Goal: Task Accomplishment & Management: Manage account settings

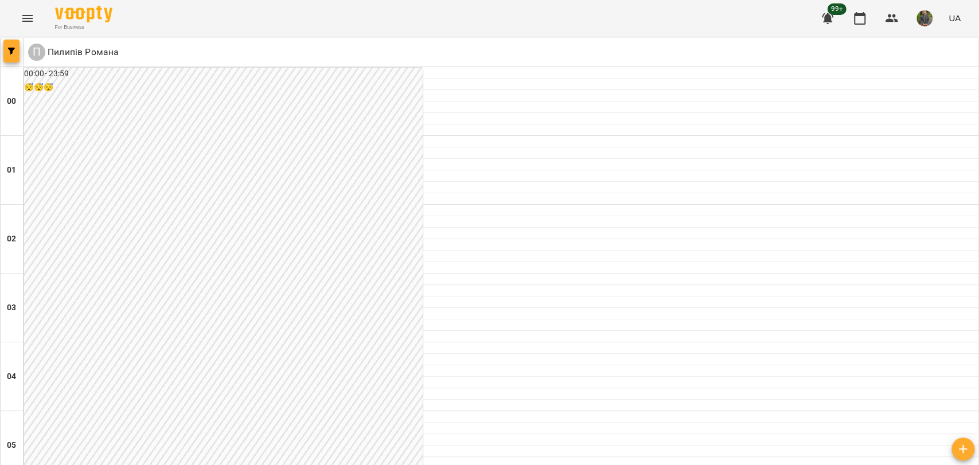
scroll to position [1019, 0]
click at [14, 53] on icon "button" at bounding box center [11, 51] width 7 height 7
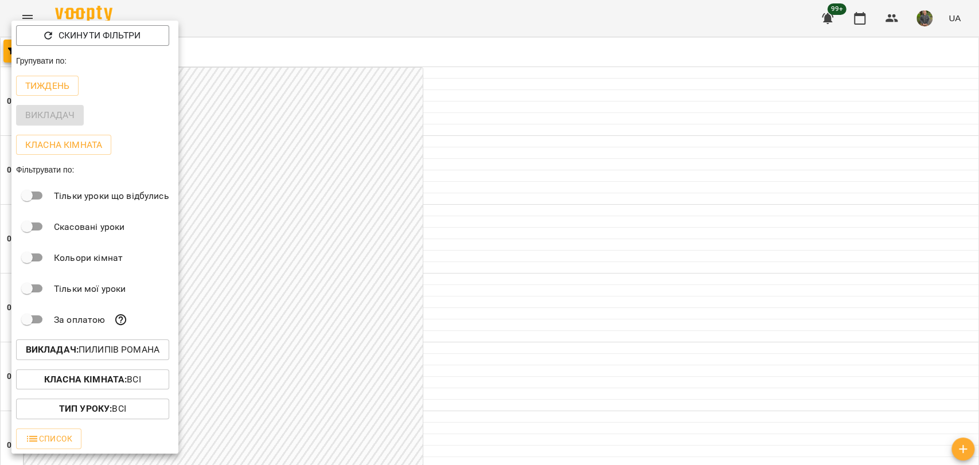
click at [138, 351] on p "Викладач : [PERSON_NAME]" at bounding box center [93, 350] width 134 height 14
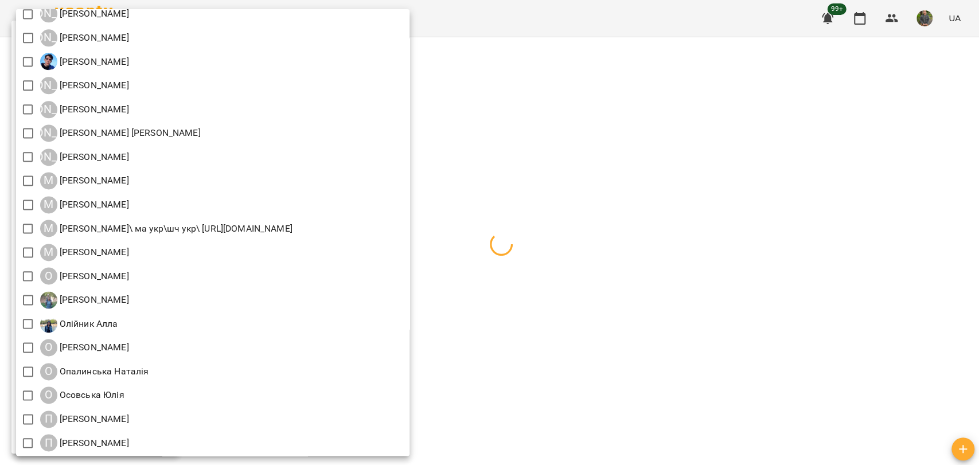
scroll to position [1210, 0]
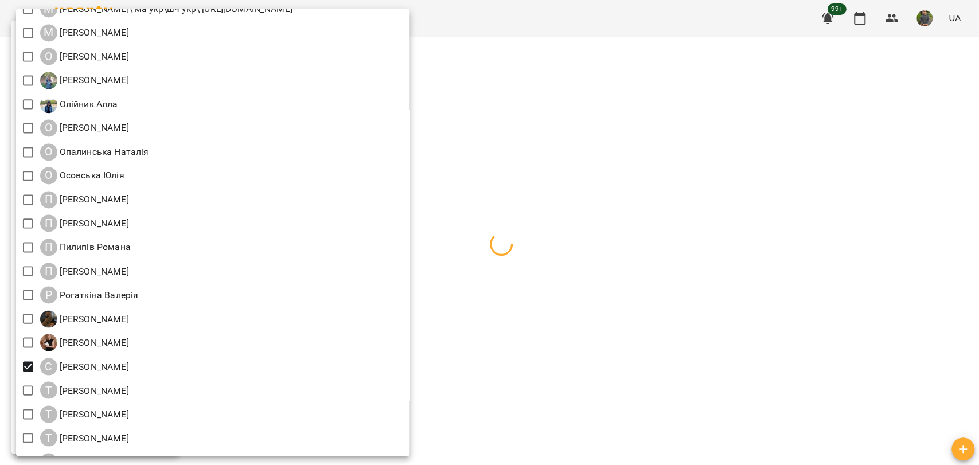
click at [768, 237] on div at bounding box center [489, 232] width 979 height 465
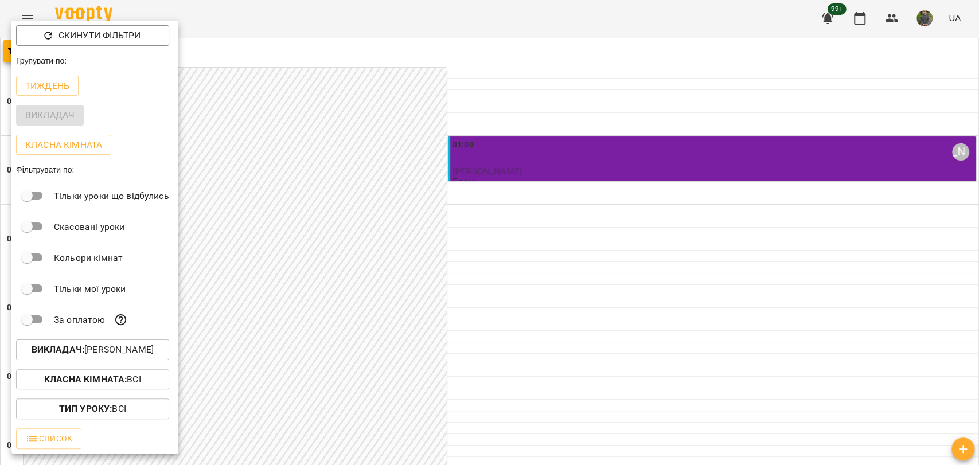
click at [419, 209] on div at bounding box center [489, 232] width 979 height 465
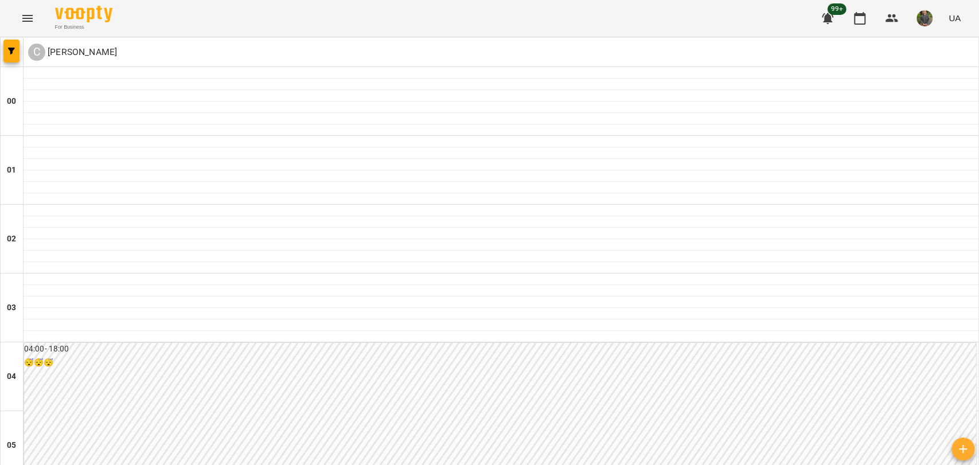
scroll to position [1201, 0]
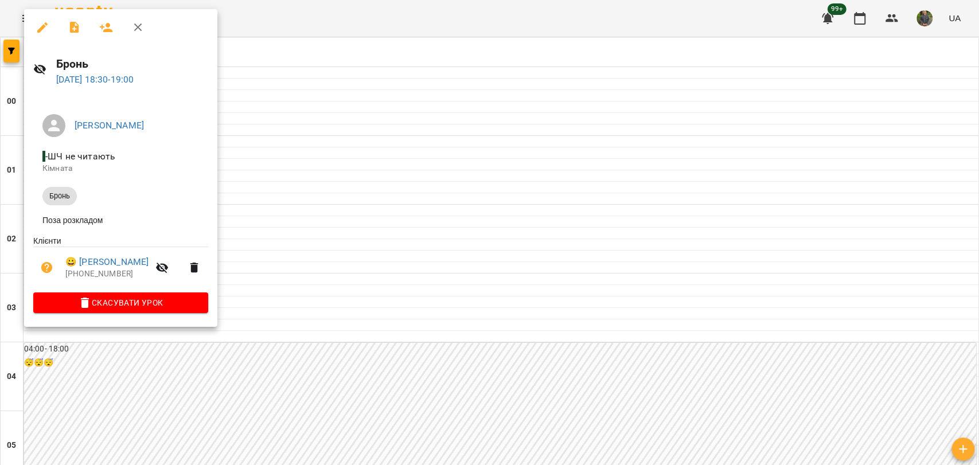
click at [460, 304] on div at bounding box center [489, 232] width 979 height 465
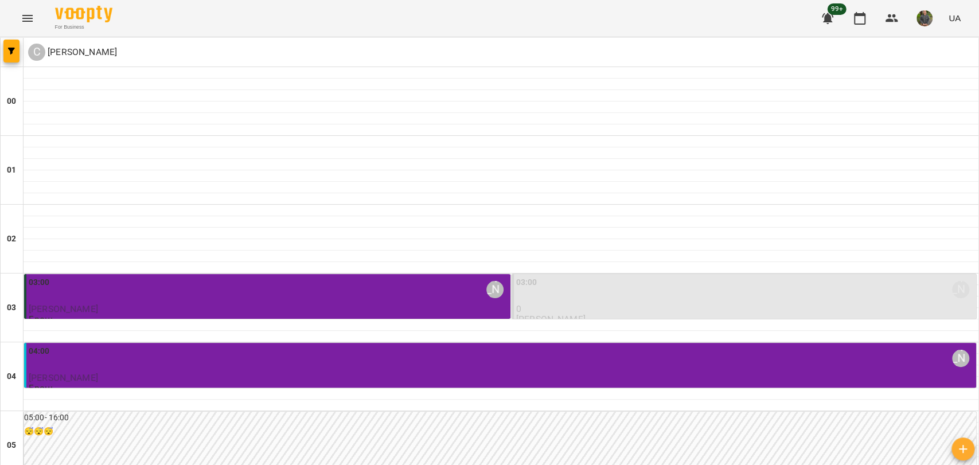
scroll to position [191, 0]
click at [422, 276] on div "03:00 [PERSON_NAME]" at bounding box center [268, 289] width 479 height 26
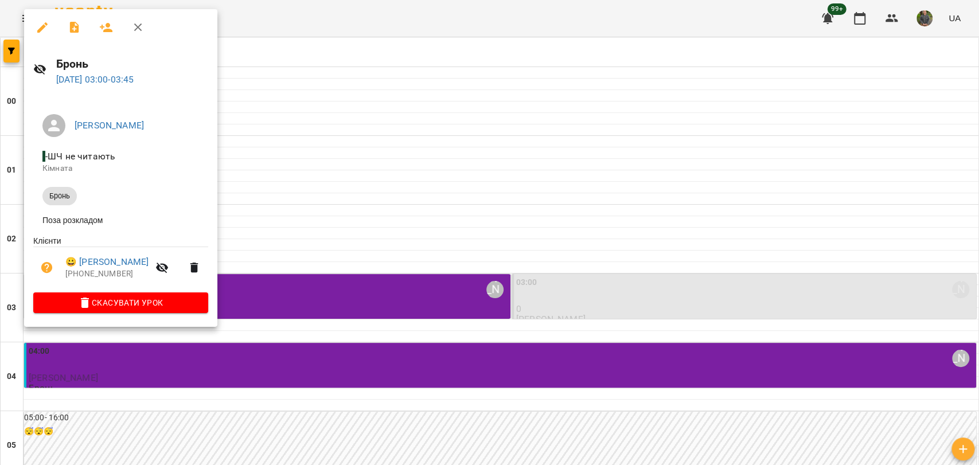
click at [396, 280] on div at bounding box center [489, 232] width 979 height 465
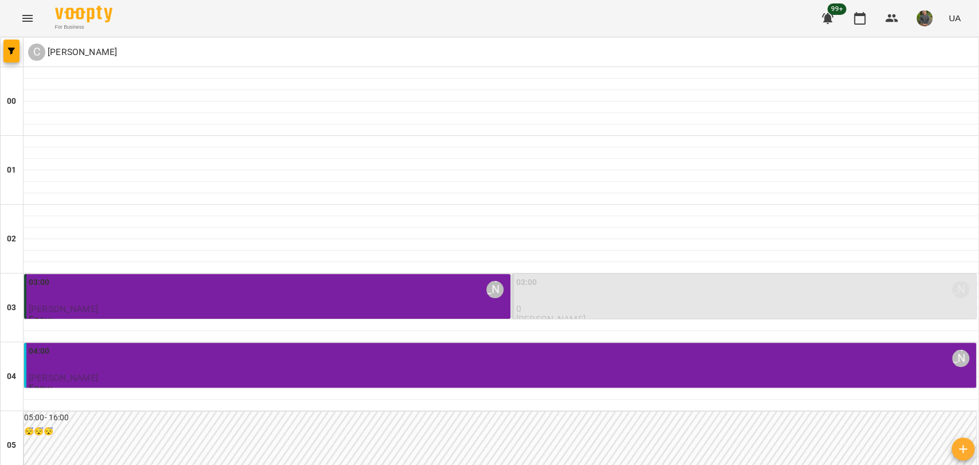
scroll to position [1210, 0]
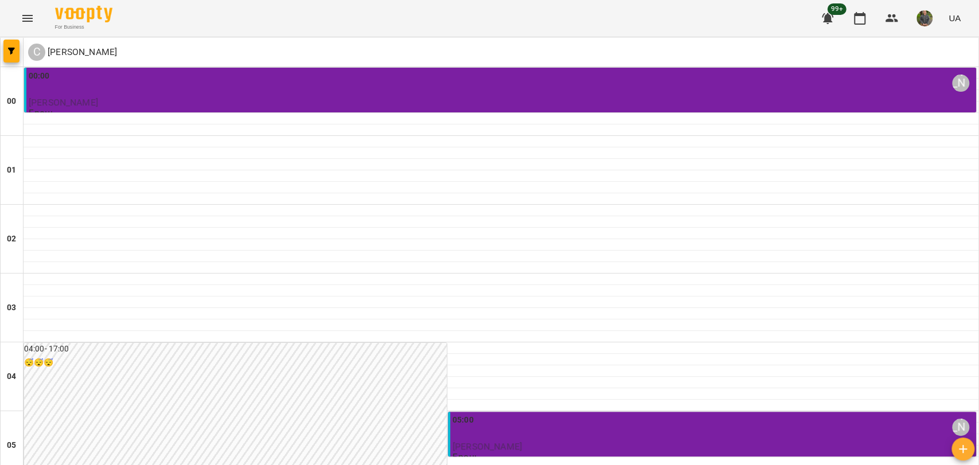
scroll to position [1329, 0]
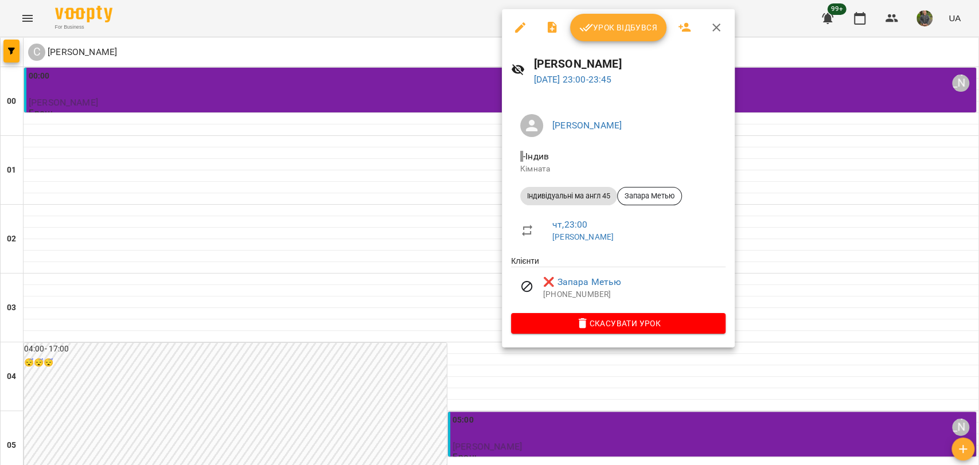
click at [404, 292] on div at bounding box center [489, 232] width 979 height 465
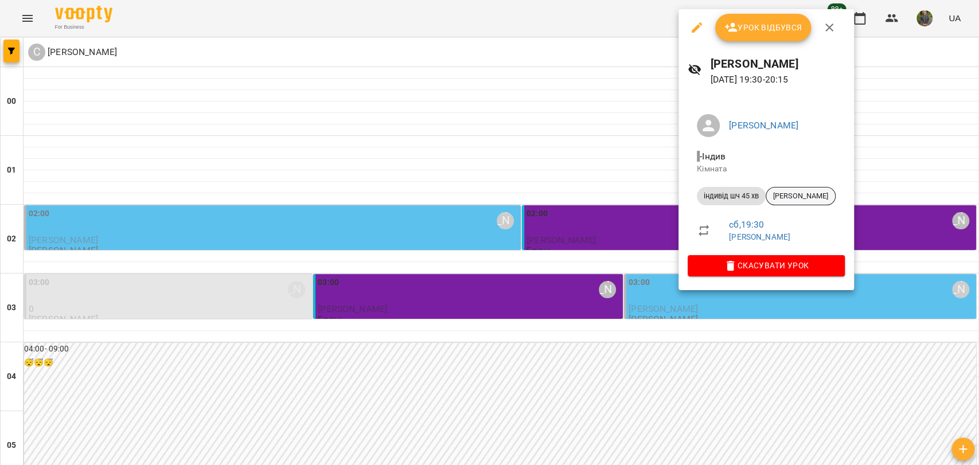
click at [835, 199] on span "[PERSON_NAME]" at bounding box center [800, 196] width 69 height 10
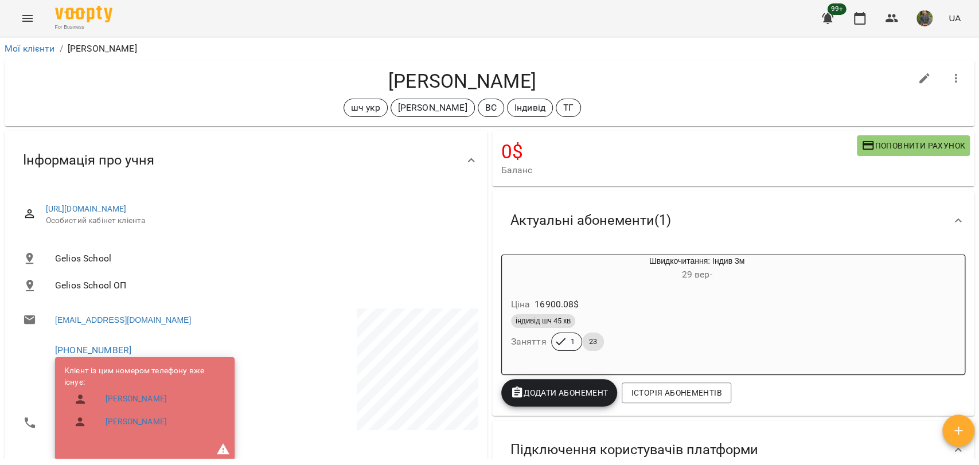
drag, startPoint x: 462, startPoint y: 91, endPoint x: 351, endPoint y: 92, distance: 110.6
click at [351, 92] on h4 "[PERSON_NAME]" at bounding box center [462, 81] width 897 height 24
copy h4 "[PERSON_NAME]"
click at [32, 46] on link "Мої клієнти" at bounding box center [30, 48] width 50 height 11
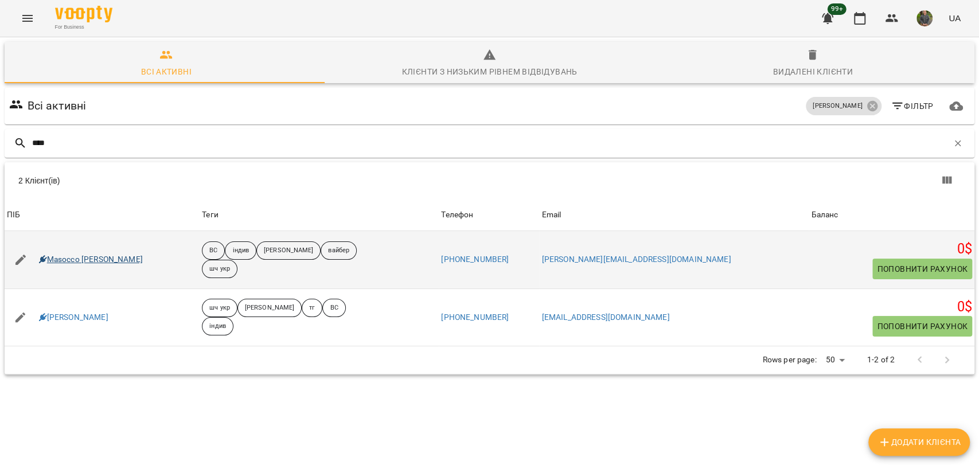
type input "****"
click at [67, 260] on link "Masocco [PERSON_NAME]" at bounding box center [91, 259] width 104 height 11
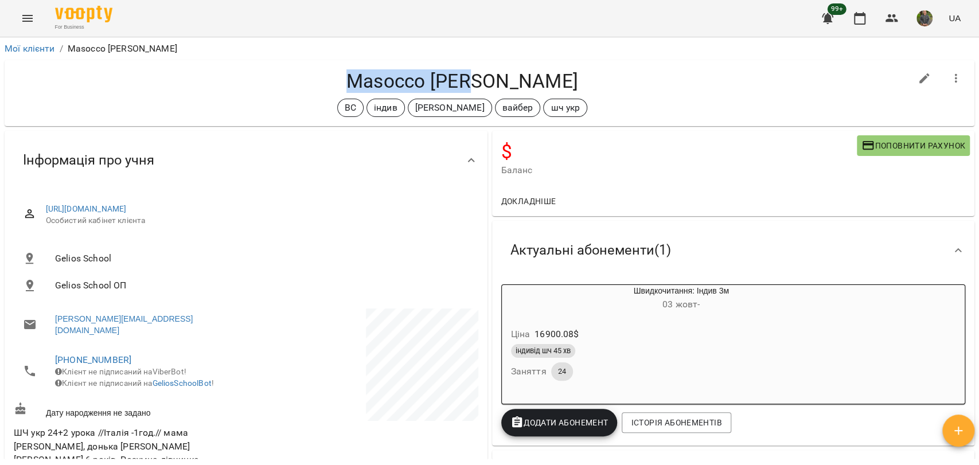
drag, startPoint x: 547, startPoint y: 79, endPoint x: 380, endPoint y: 87, distance: 167.0
click at [380, 87] on h4 "Masocco [PERSON_NAME]" at bounding box center [462, 81] width 897 height 24
copy h4 "Masocco [PERSON_NAME]"
click at [426, 105] on p "[PERSON_NAME]" at bounding box center [449, 108] width 69 height 14
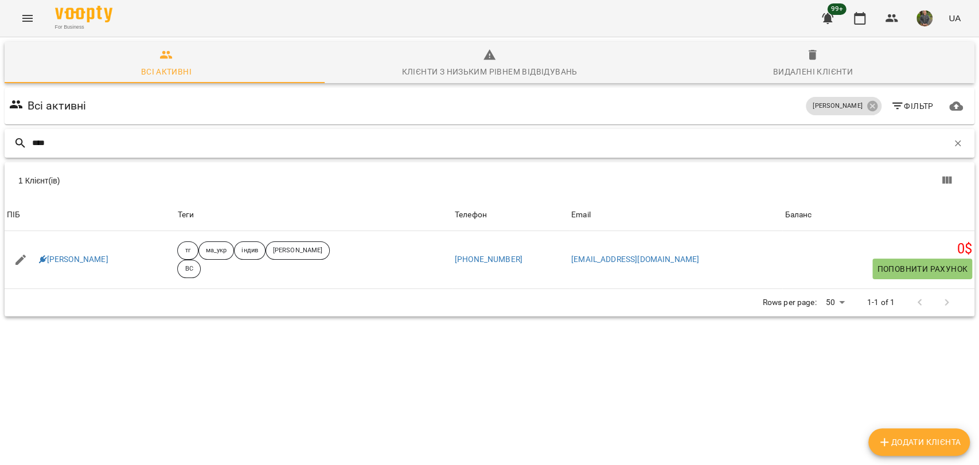
type input "****"
click at [852, 102] on p "[PERSON_NAME]" at bounding box center [836, 106] width 49 height 10
click at [856, 105] on div "[PERSON_NAME]" at bounding box center [842, 106] width 75 height 18
click at [866, 102] on icon at bounding box center [871, 106] width 10 height 10
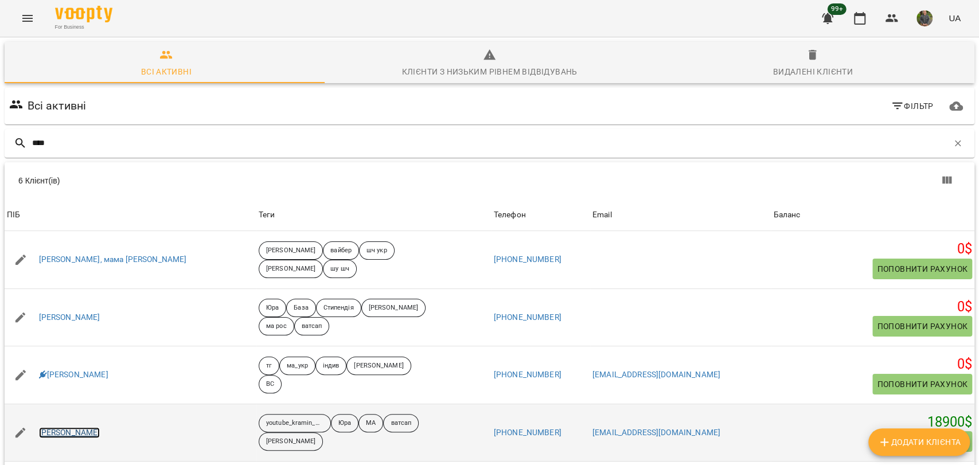
click at [78, 435] on link "[PERSON_NAME]" at bounding box center [69, 432] width 61 height 11
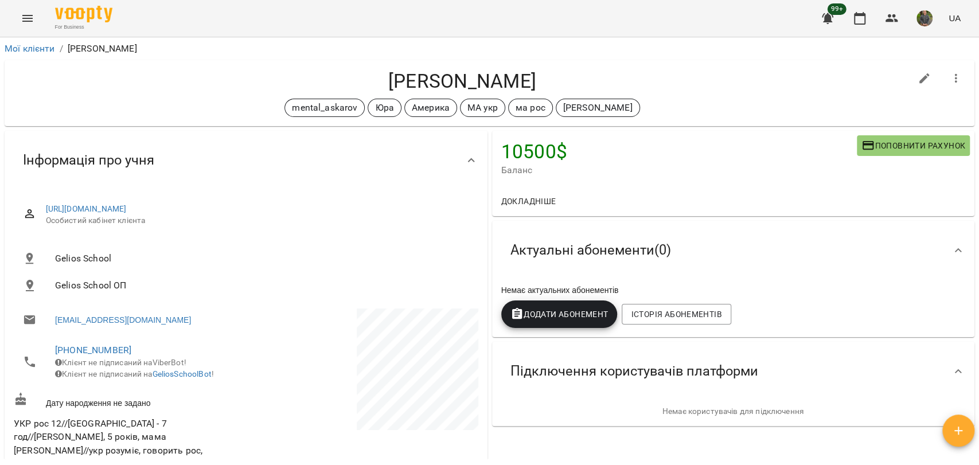
drag, startPoint x: 371, startPoint y: 77, endPoint x: 530, endPoint y: 83, distance: 158.9
click at [645, 88] on h4 "Boris Robert Pozega" at bounding box center [462, 81] width 897 height 24
copy h4 "Boris Robert Pozega"
click at [21, 45] on link "Мої клієнти" at bounding box center [30, 48] width 50 height 11
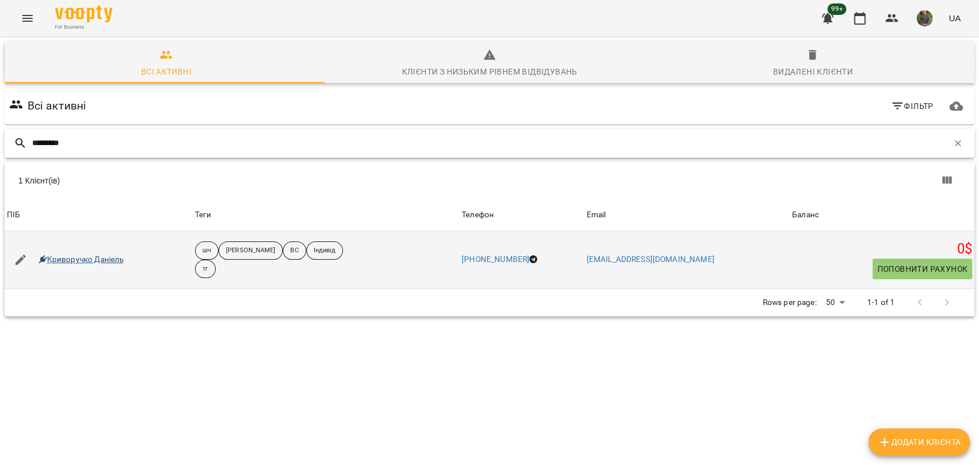
type input "*********"
click at [99, 263] on link "Криворучко Даніель" at bounding box center [81, 259] width 85 height 11
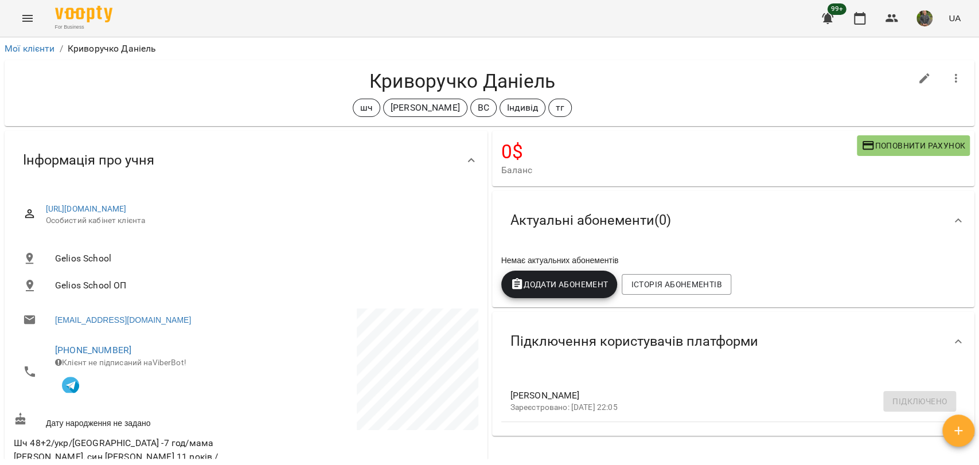
click at [943, 70] on button "button" at bounding box center [956, 79] width 28 height 28
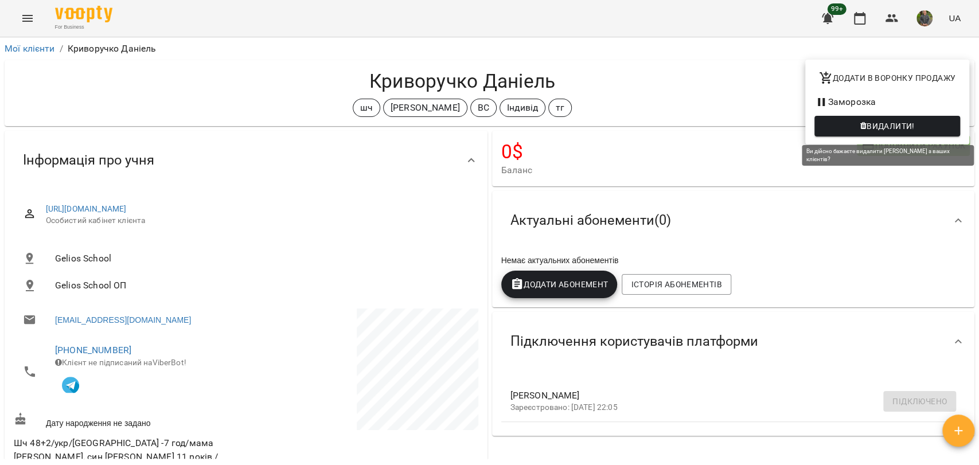
click at [862, 124] on icon "button" at bounding box center [863, 126] width 6 height 8
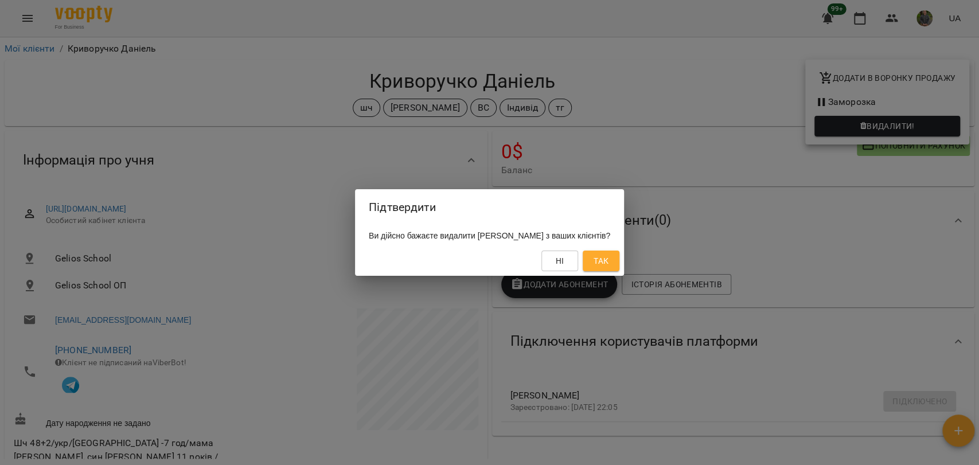
click at [619, 269] on button "Так" at bounding box center [600, 261] width 37 height 21
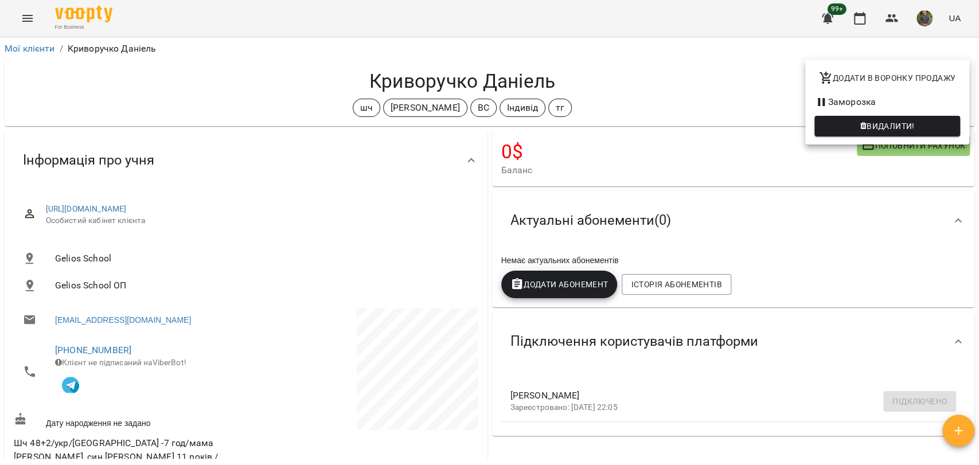
click at [646, 151] on div at bounding box center [489, 232] width 979 height 465
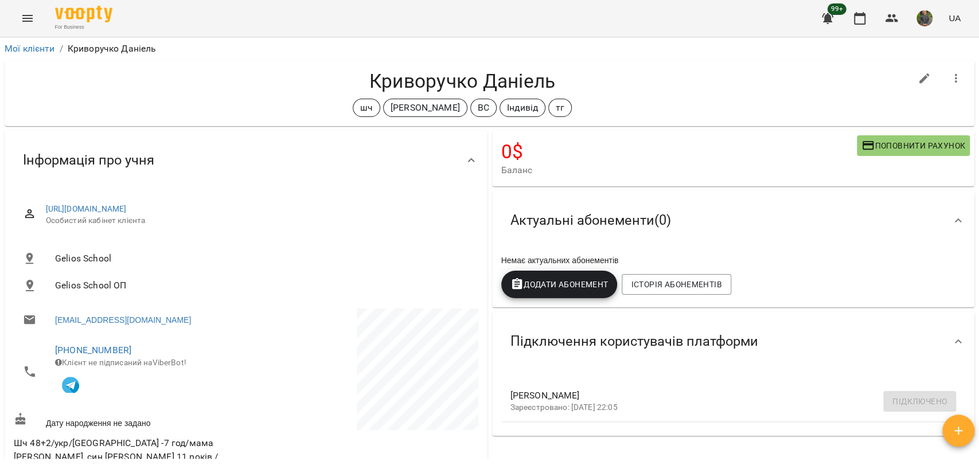
click at [646, 151] on h4 "0 $" at bounding box center [678, 152] width 355 height 24
click at [444, 99] on div "[PERSON_NAME]" at bounding box center [425, 108] width 84 height 18
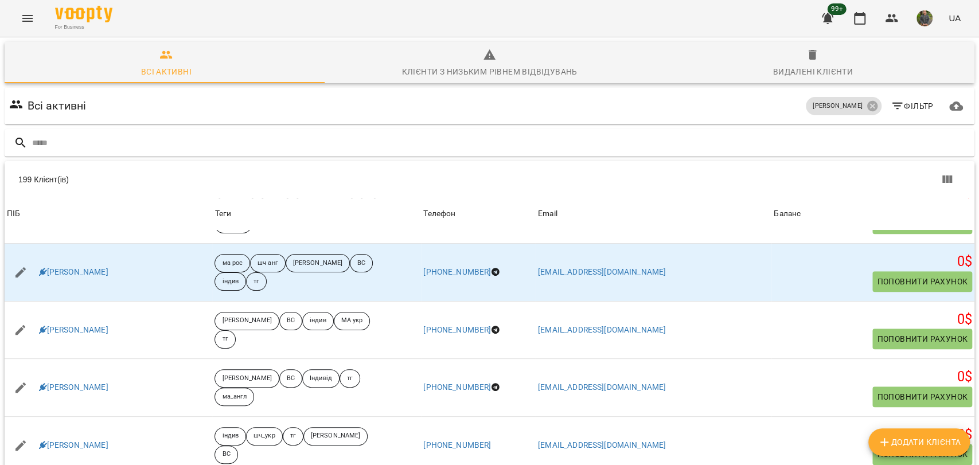
scroll to position [445, 0]
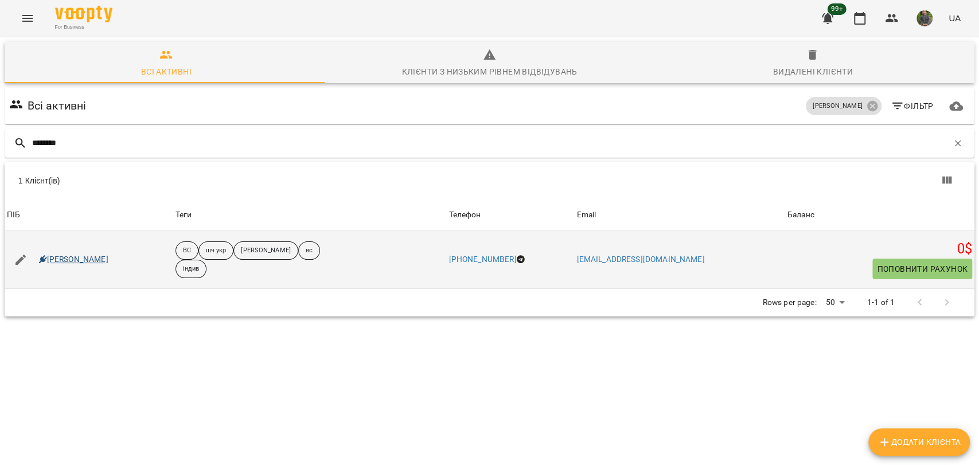
type input "********"
click at [69, 256] on link "Марусенко Поліна" at bounding box center [73, 259] width 69 height 11
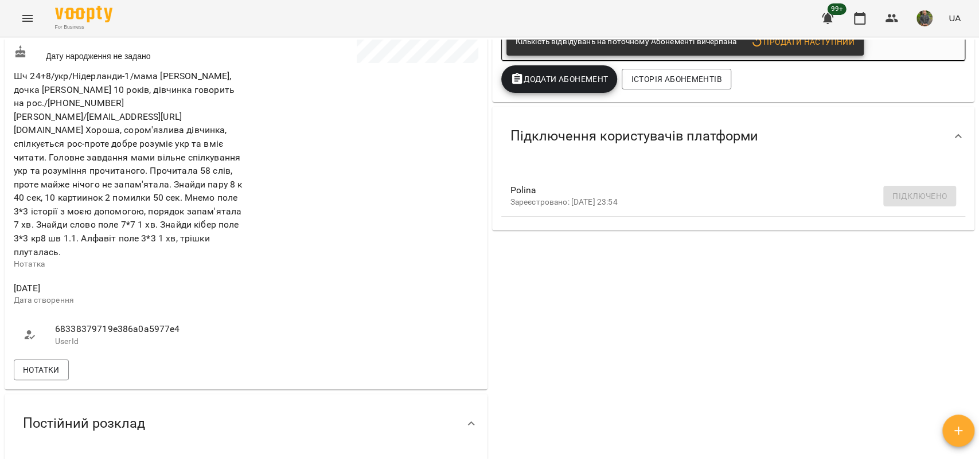
scroll to position [340, 0]
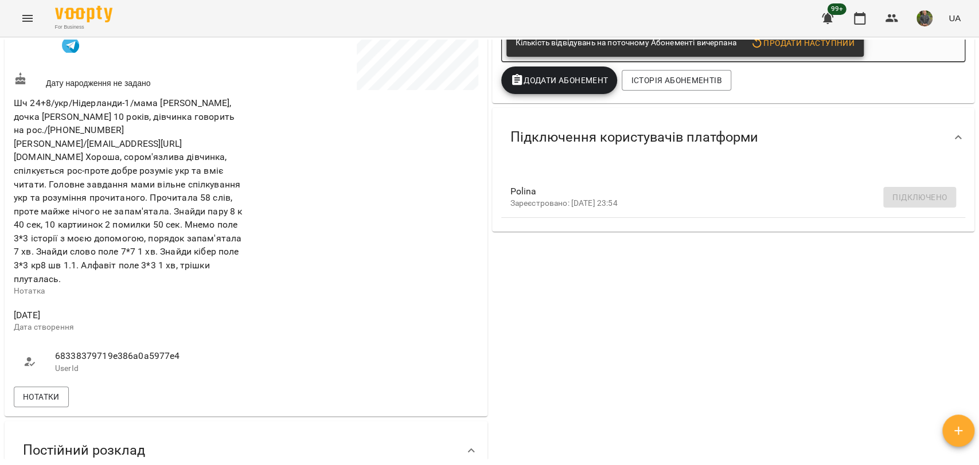
click at [32, 357] on icon at bounding box center [30, 361] width 11 height 9
click at [22, 386] on button "Нотатки" at bounding box center [41, 396] width 55 height 21
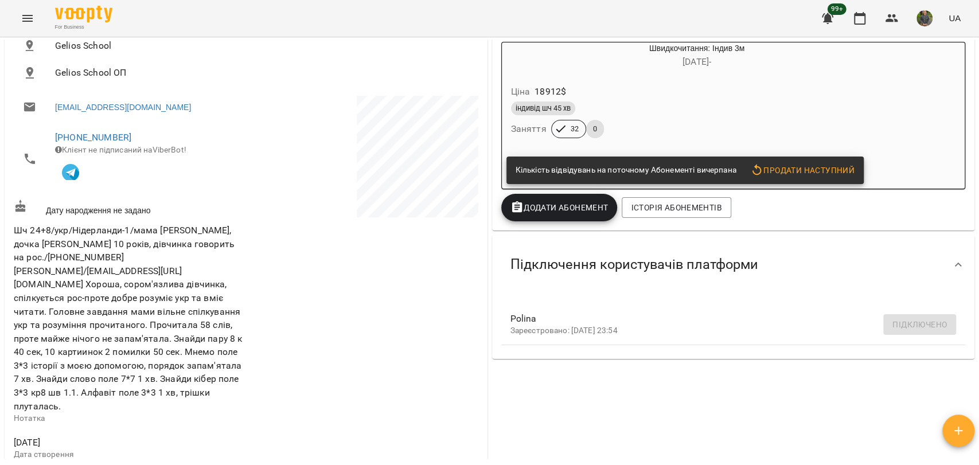
scroll to position [0, 0]
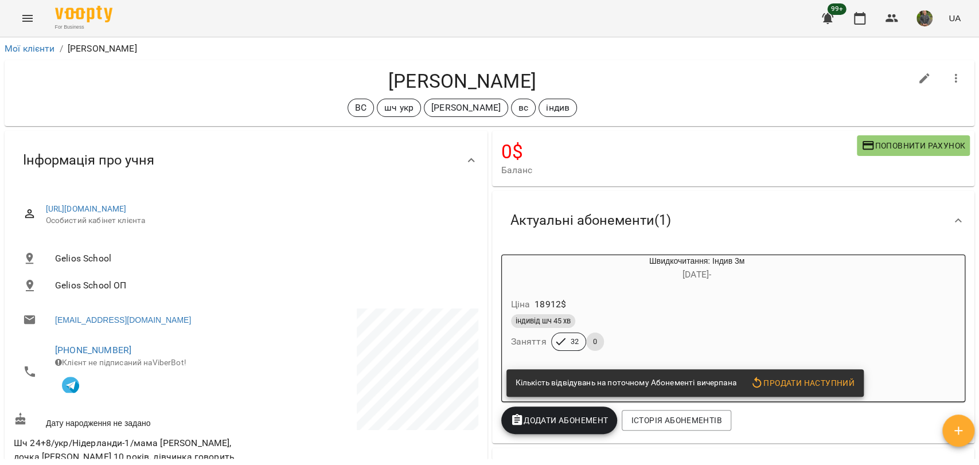
click at [746, 326] on div "індивід шч 45 хв" at bounding box center [669, 321] width 317 height 14
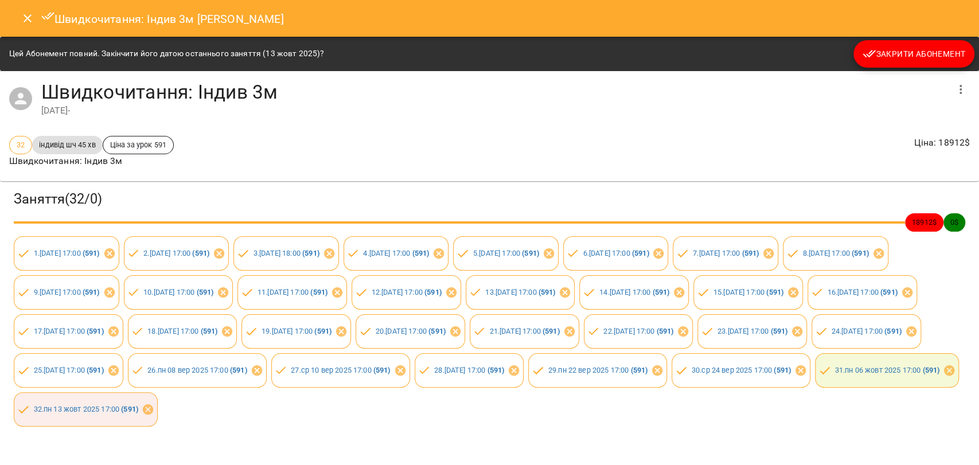
click at [862, 56] on icon "button" at bounding box center [869, 54] width 14 height 14
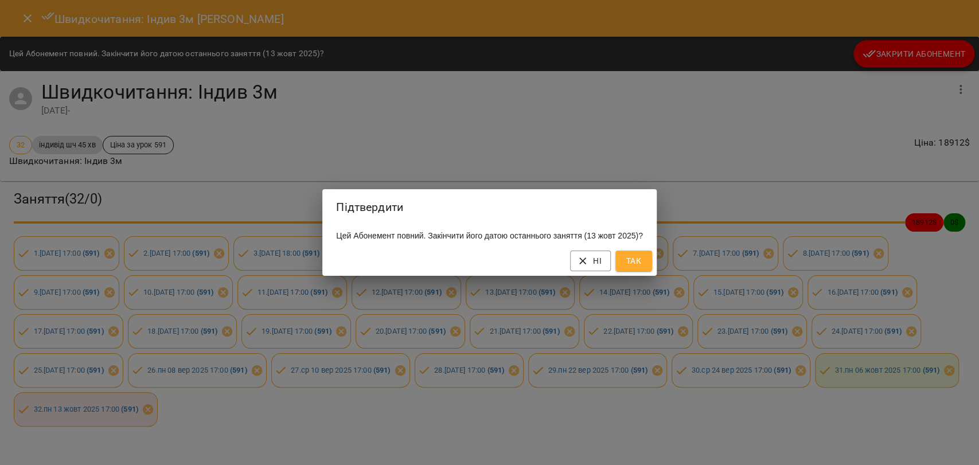
click at [628, 266] on span "Так" at bounding box center [633, 261] width 18 height 14
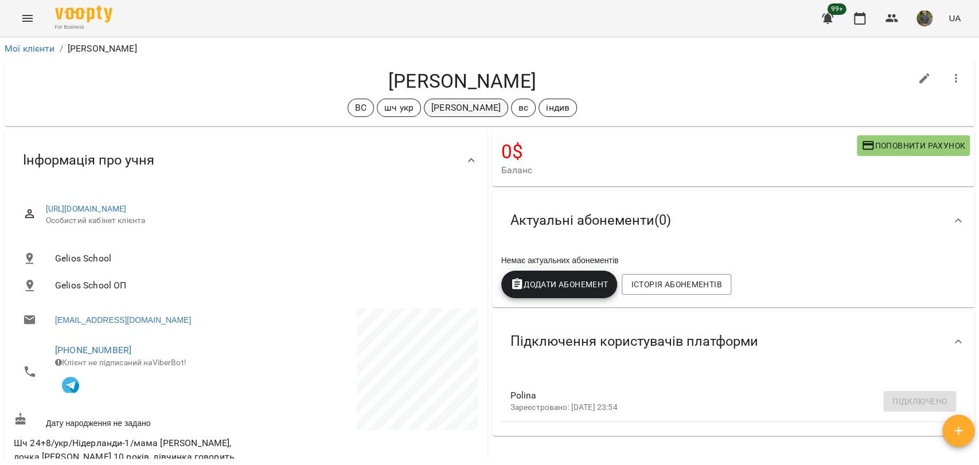
click at [445, 108] on p "[PERSON_NAME]" at bounding box center [465, 108] width 69 height 14
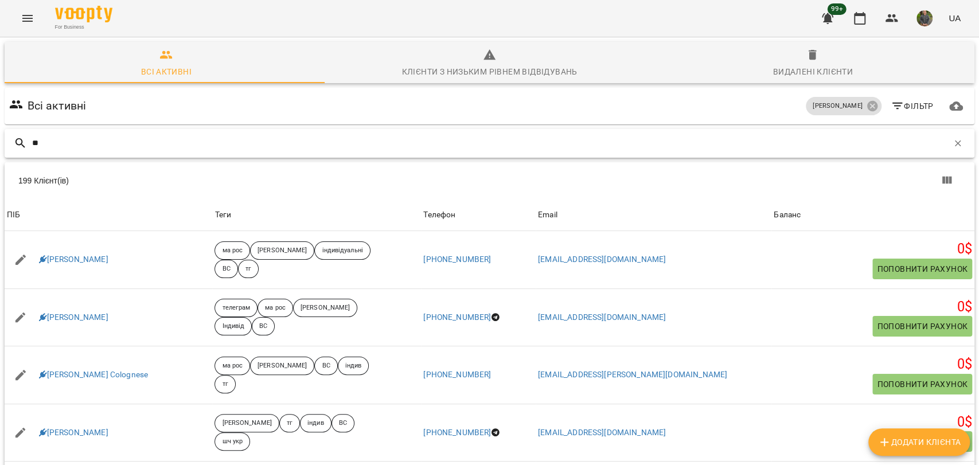
type input "*"
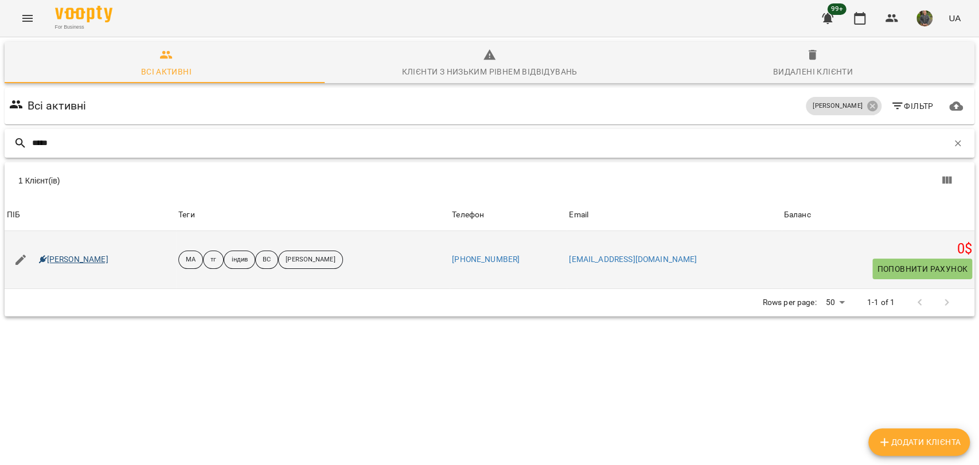
type input "*****"
click at [80, 259] on link "Конопада Михайло Степанович" at bounding box center [73, 259] width 69 height 11
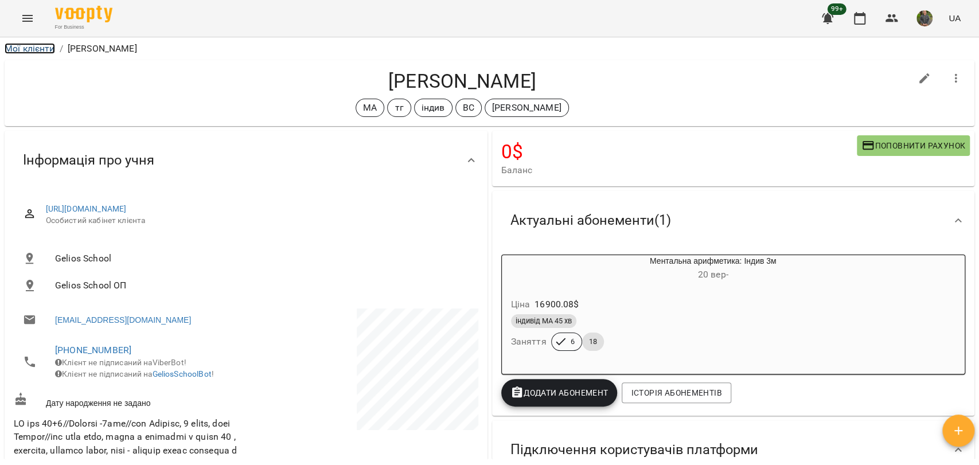
click at [46, 52] on link "Мої клієнти" at bounding box center [30, 48] width 50 height 11
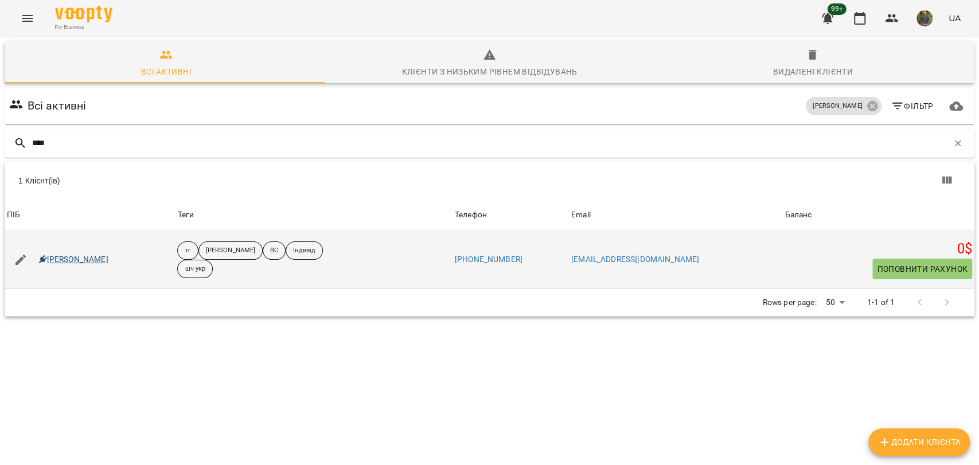
type input "****"
click at [87, 258] on link "Марців Матей" at bounding box center [73, 259] width 69 height 11
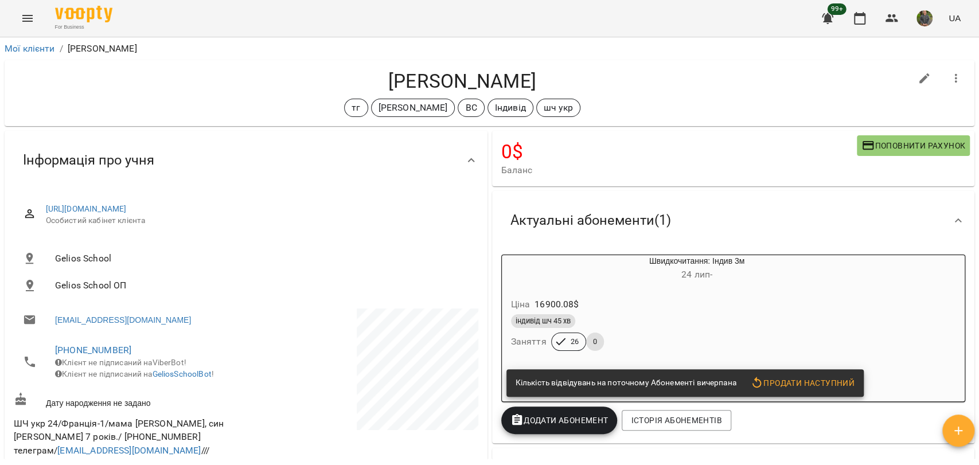
drag, startPoint x: 564, startPoint y: 295, endPoint x: 573, endPoint y: 295, distance: 8.6
click at [572, 295] on div "Ціна 16900.08 $ індивід шч 45 хв Заняття 26 0" at bounding box center [669, 326] width 335 height 78
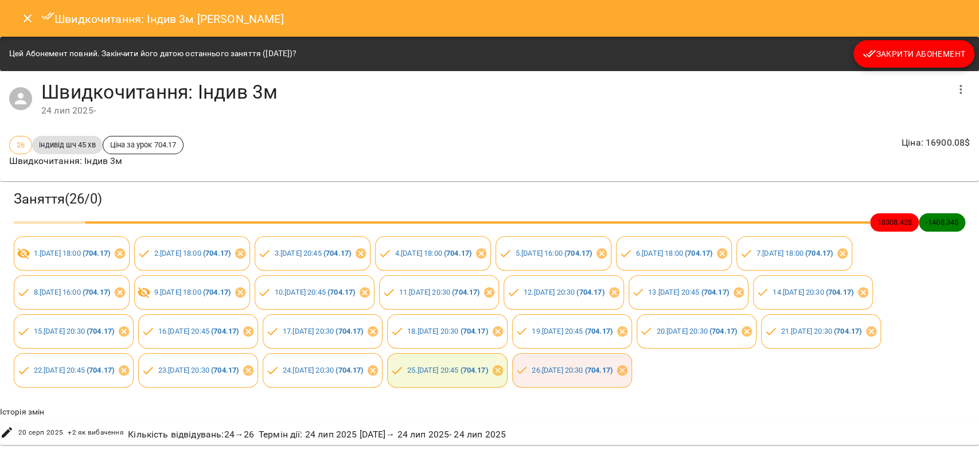
click at [879, 54] on span "Закрити Абонемент" at bounding box center [913, 54] width 103 height 14
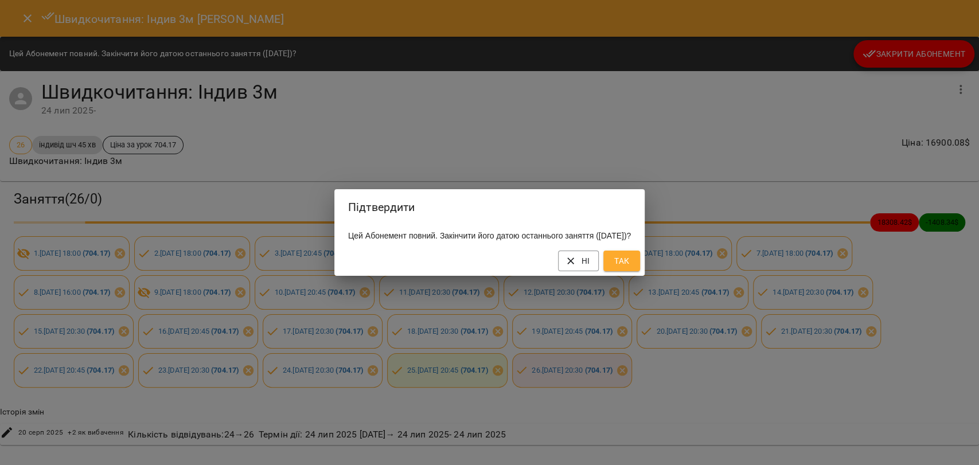
drag, startPoint x: 605, startPoint y: 265, endPoint x: 612, endPoint y: 264, distance: 6.9
click at [598, 265] on button "Ні" at bounding box center [578, 261] width 41 height 21
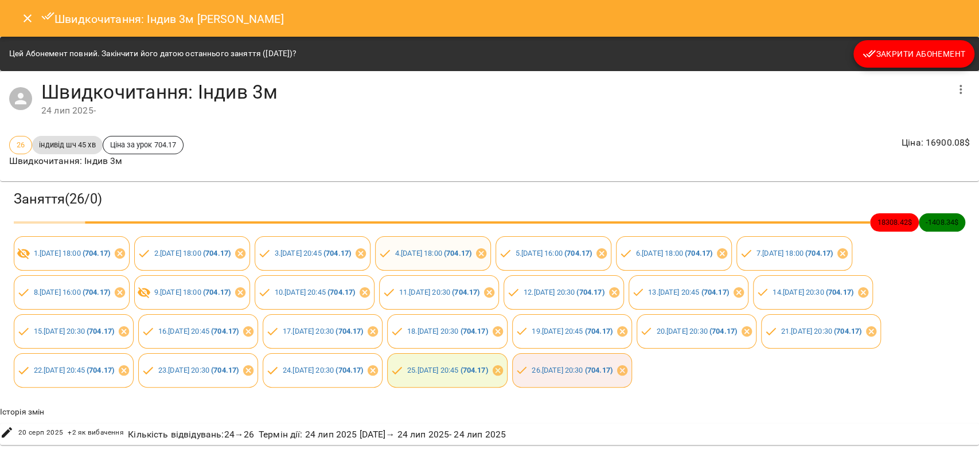
drag, startPoint x: 613, startPoint y: 264, endPoint x: 792, endPoint y: 162, distance: 206.2
click at [491, 264] on div "4 . чт 14 серп 2025 18:00 ( 704.17 )" at bounding box center [433, 253] width 116 height 34
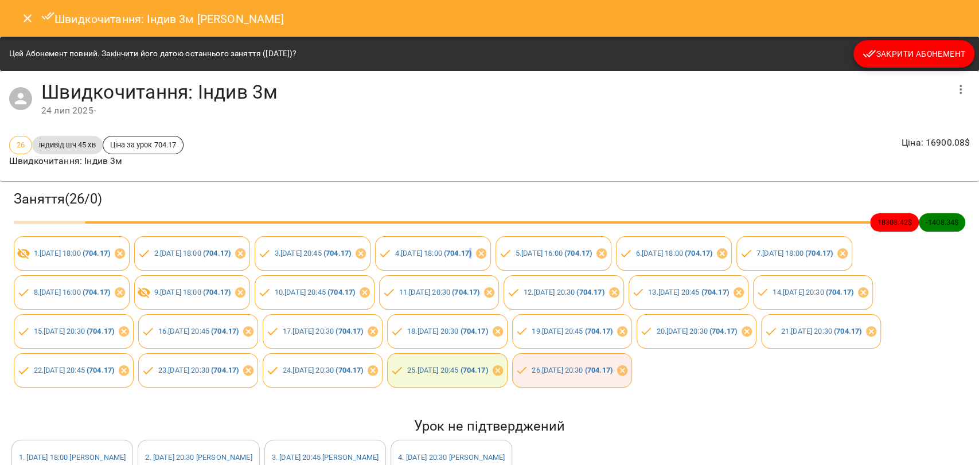
click at [887, 57] on span "Закрити Абонемент" at bounding box center [913, 54] width 103 height 14
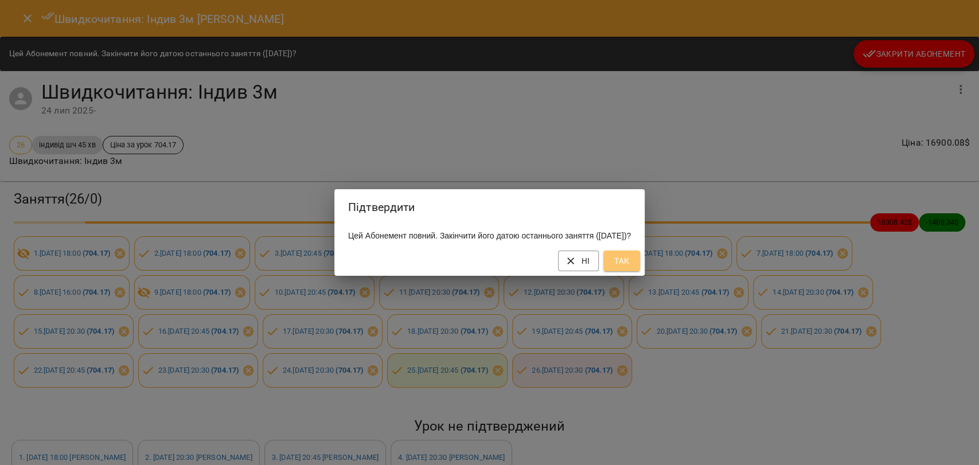
click at [640, 267] on button "Так" at bounding box center [621, 261] width 37 height 21
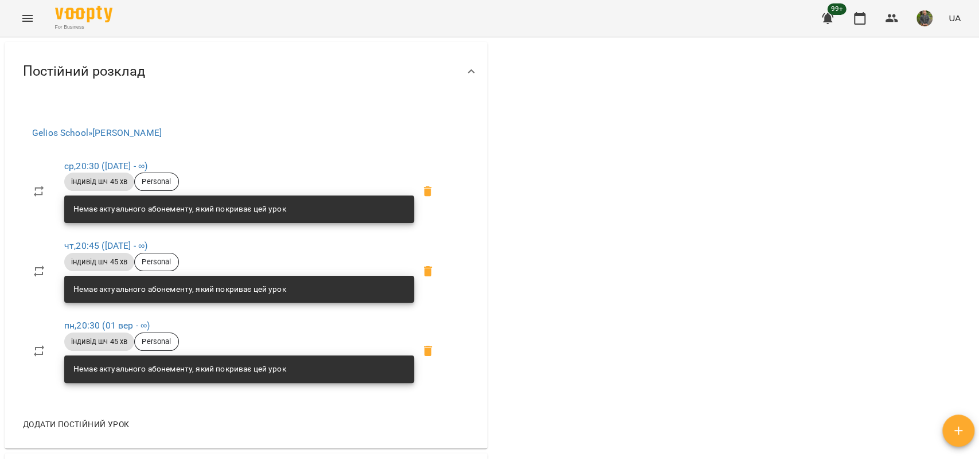
scroll to position [727, 0]
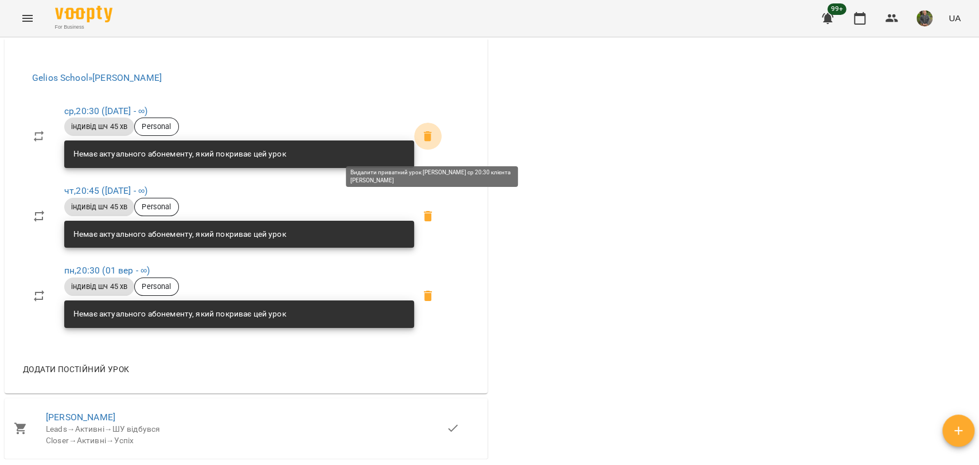
click at [431, 142] on icon at bounding box center [428, 136] width 8 height 10
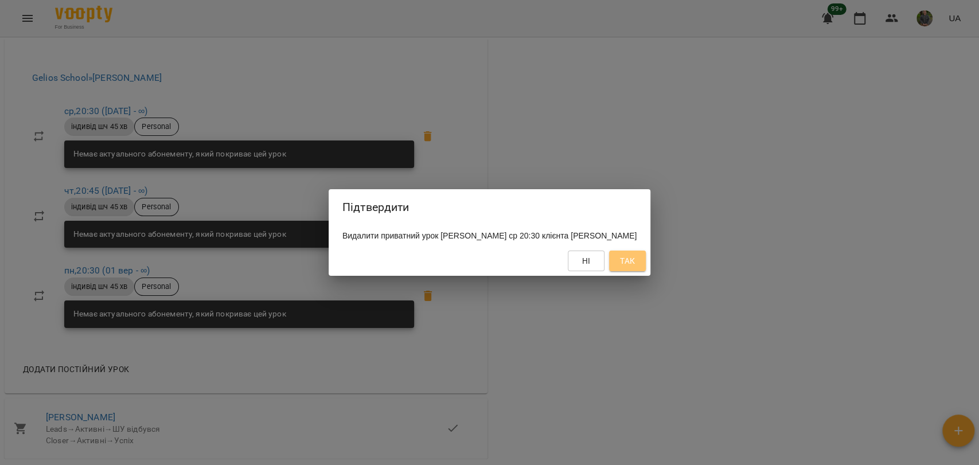
click at [622, 271] on button "Так" at bounding box center [627, 261] width 37 height 21
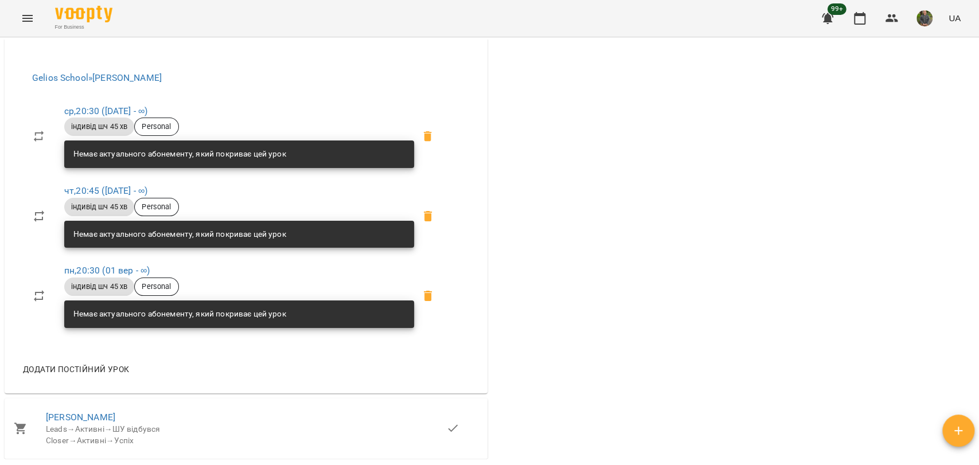
scroll to position [664, 0]
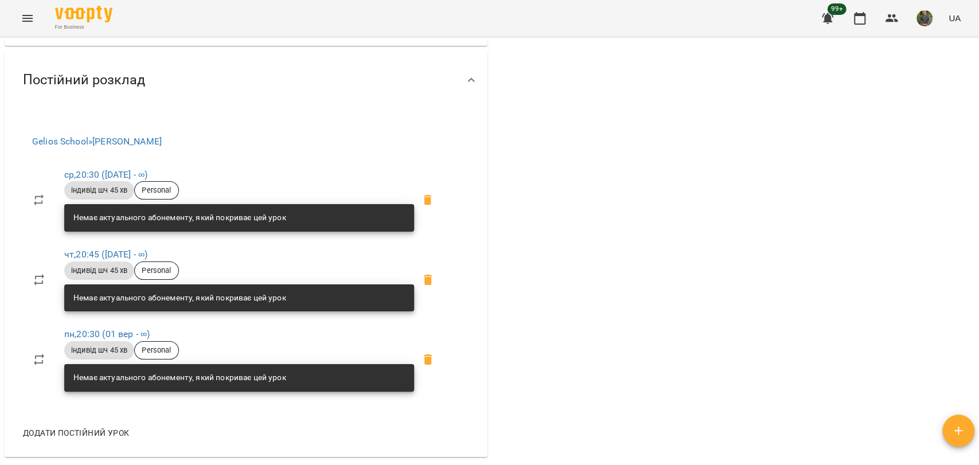
click at [429, 285] on icon at bounding box center [428, 280] width 8 height 10
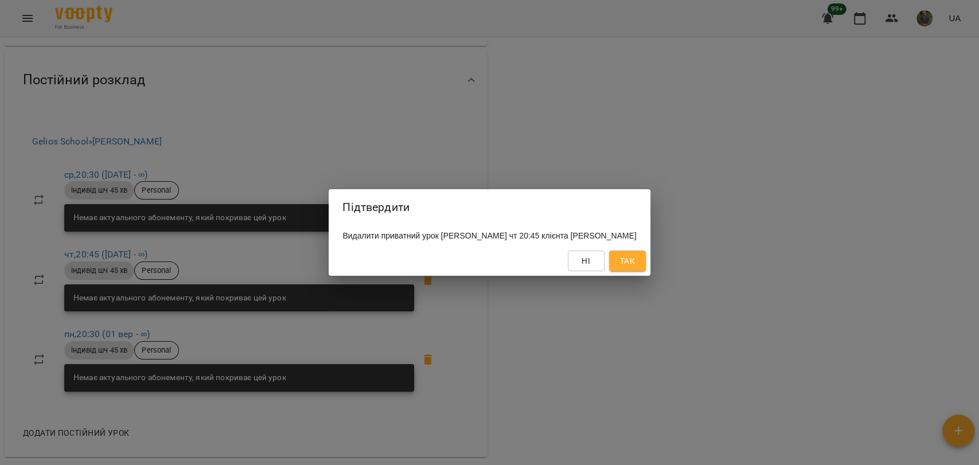
click at [634, 255] on div "Ні Так" at bounding box center [488, 261] width 321 height 30
click at [630, 266] on span "Так" at bounding box center [627, 261] width 15 height 14
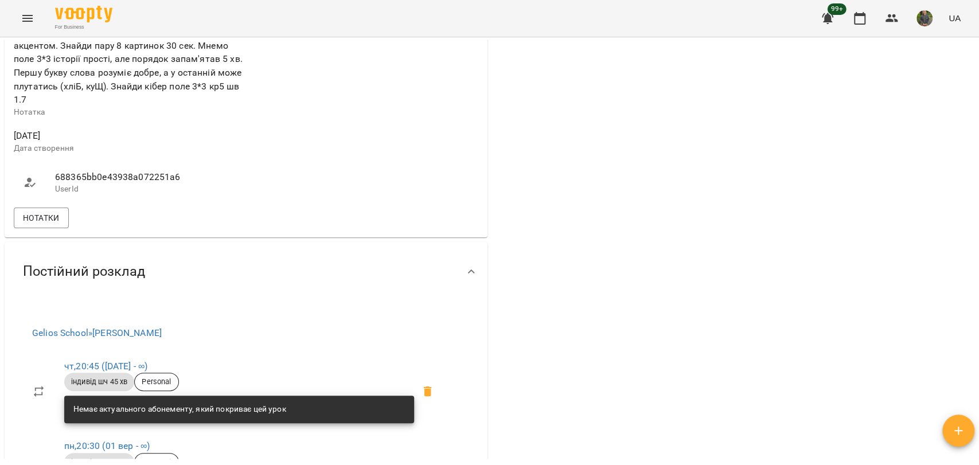
scroll to position [537, 0]
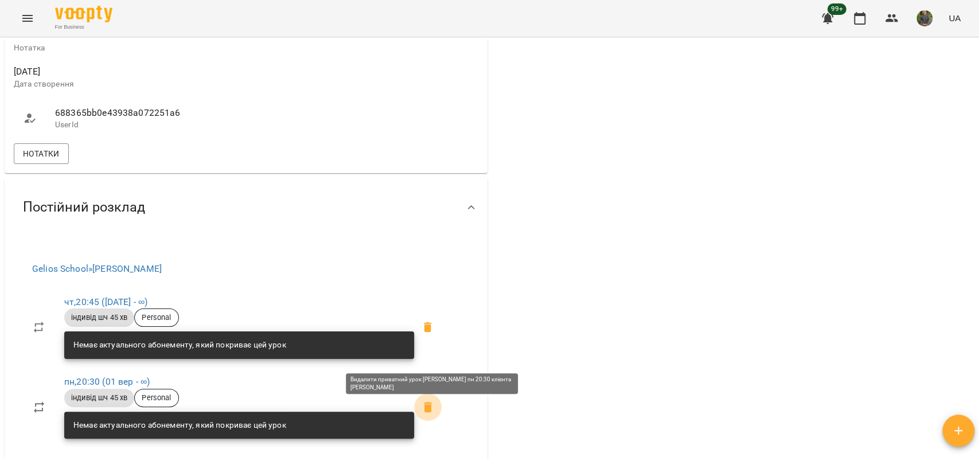
click at [426, 410] on icon at bounding box center [428, 407] width 14 height 14
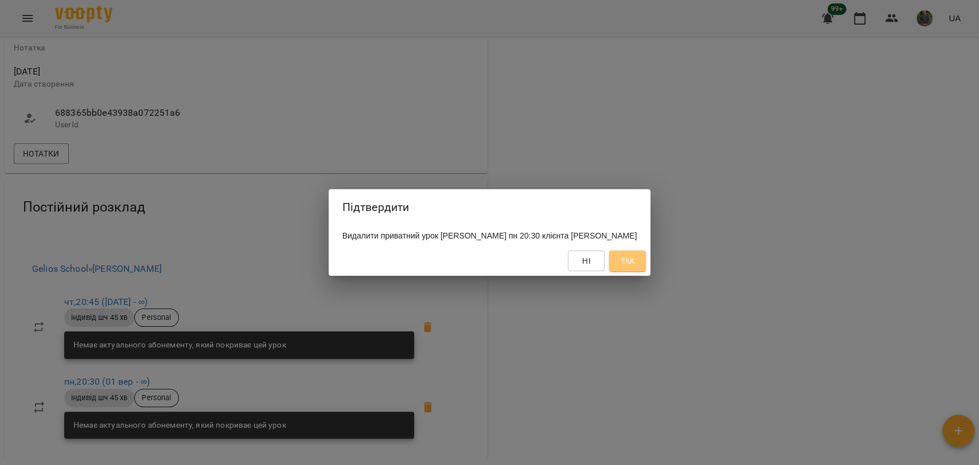
click at [625, 267] on button "Так" at bounding box center [627, 261] width 37 height 21
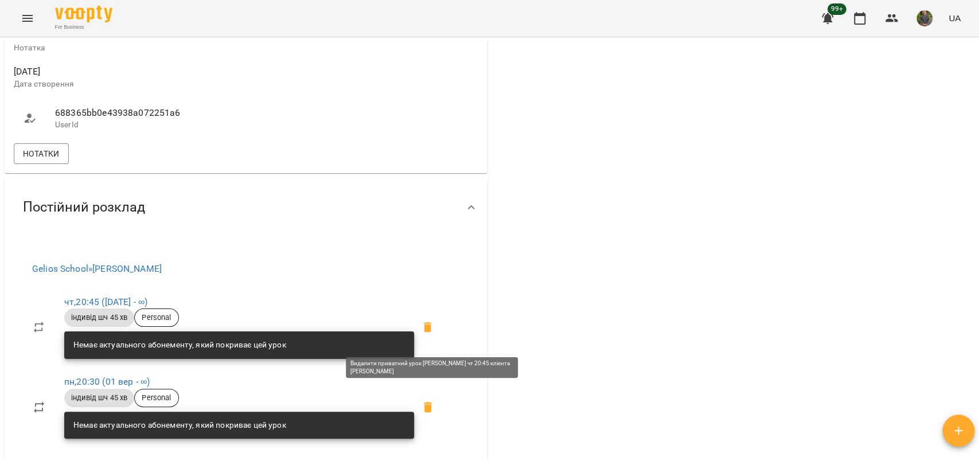
click at [435, 329] on icon at bounding box center [428, 327] width 14 height 14
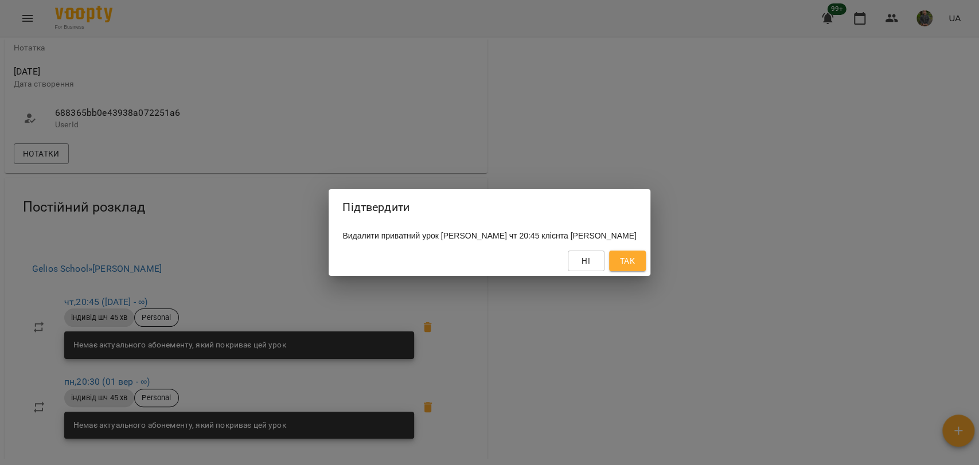
drag, startPoint x: 621, startPoint y: 271, endPoint x: 633, endPoint y: 266, distance: 12.9
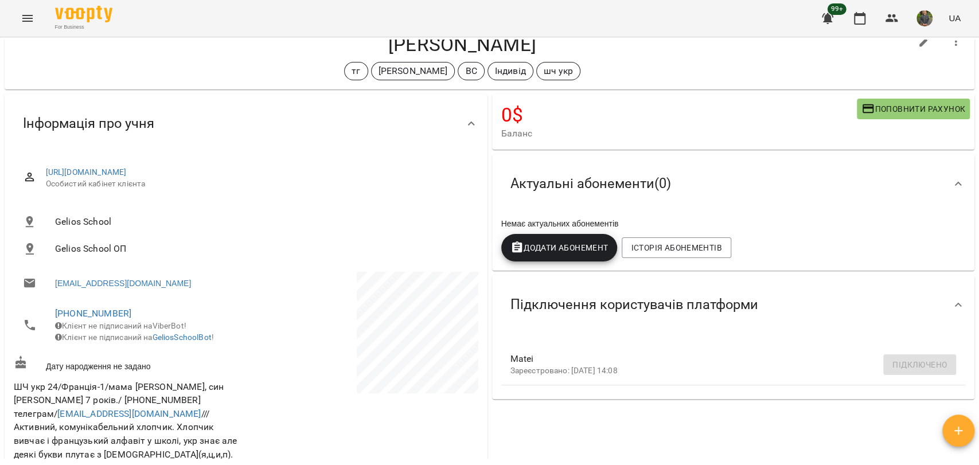
scroll to position [0, 0]
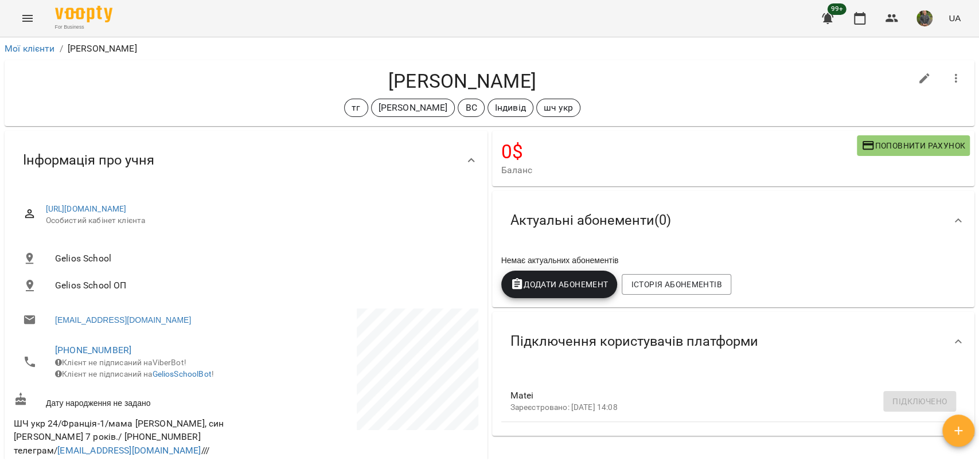
click at [945, 87] on button "button" at bounding box center [956, 79] width 28 height 28
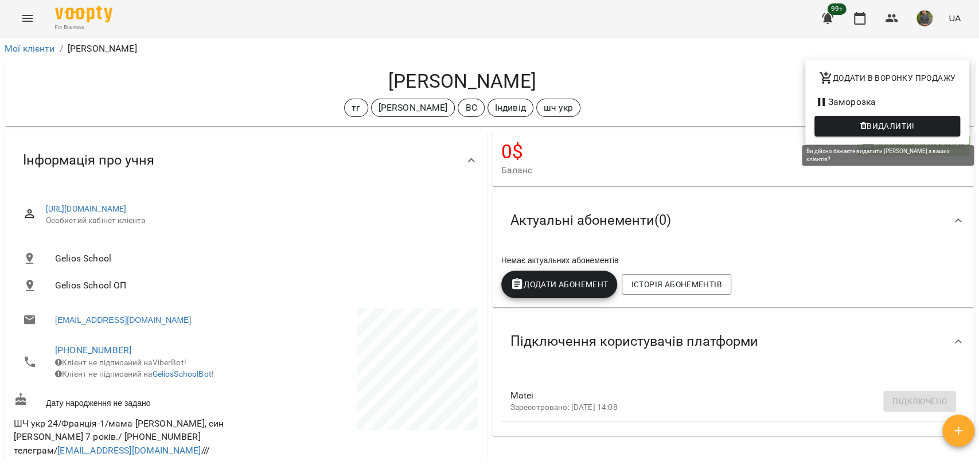
click at [874, 123] on span "Видалити!" at bounding box center [890, 126] width 48 height 14
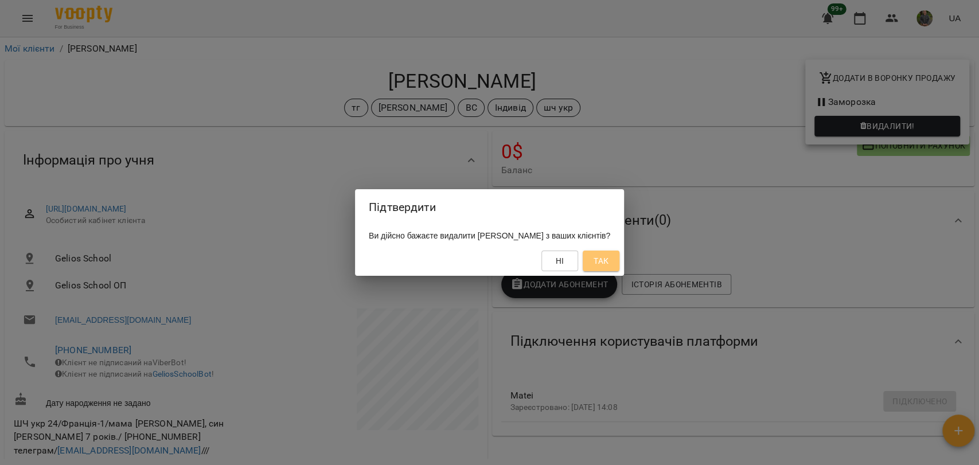
drag, startPoint x: 619, startPoint y: 262, endPoint x: 642, endPoint y: 132, distance: 131.7
click at [608, 262] on span "Так" at bounding box center [600, 261] width 15 height 14
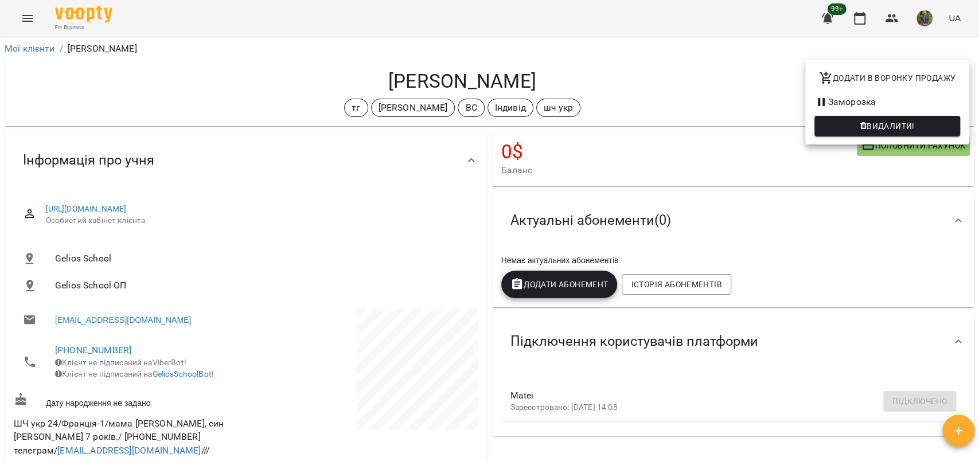
click at [624, 105] on div at bounding box center [489, 232] width 979 height 465
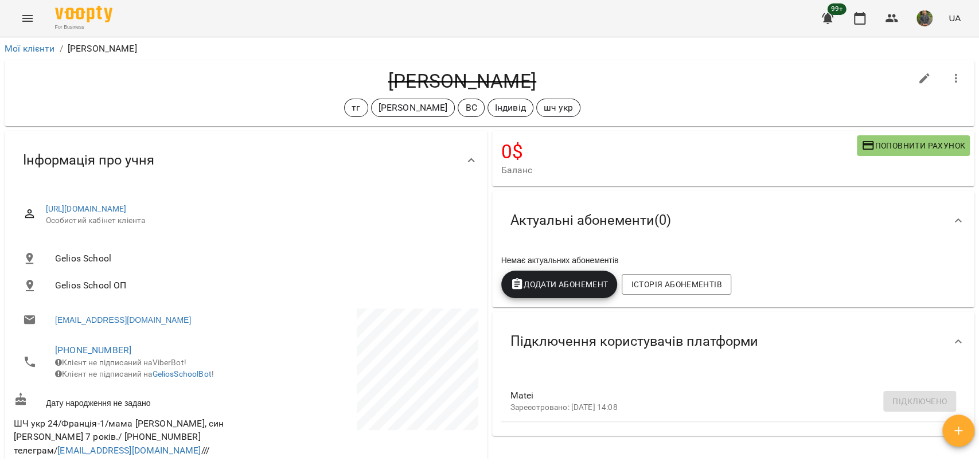
drag, startPoint x: 354, startPoint y: 95, endPoint x: 332, endPoint y: 80, distance: 26.7
click at [353, 95] on div "Марців Матей тг Оксана Михайлишин ВС Індивід шч укр" at bounding box center [462, 93] width 897 height 48
click at [378, 114] on p "[PERSON_NAME]" at bounding box center [412, 108] width 69 height 14
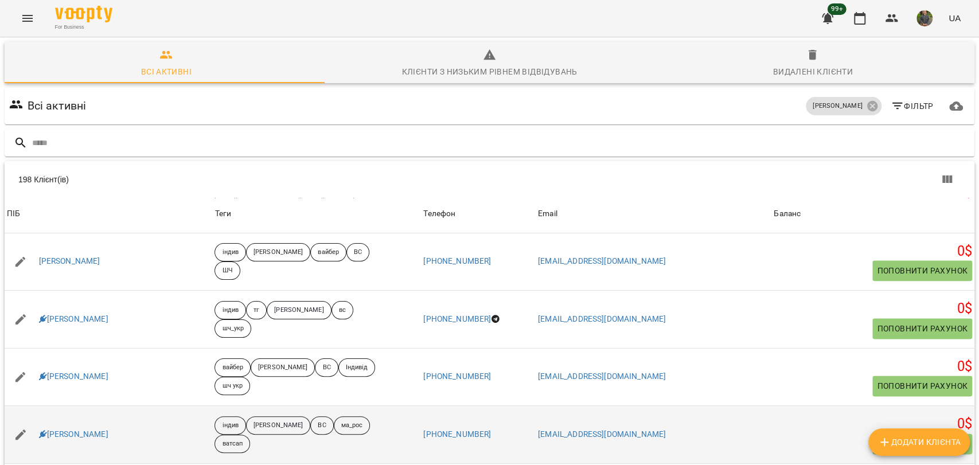
scroll to position [1082, 0]
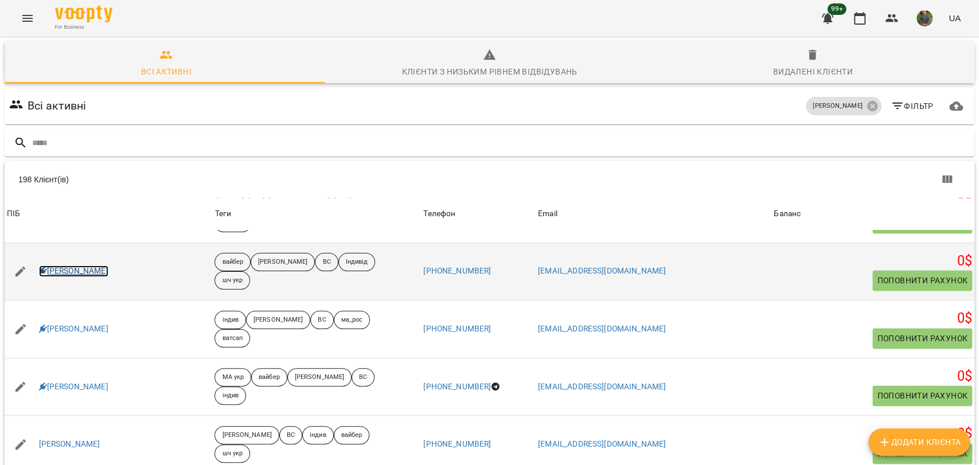
click at [74, 265] on link "[PERSON_NAME]" at bounding box center [73, 270] width 69 height 11
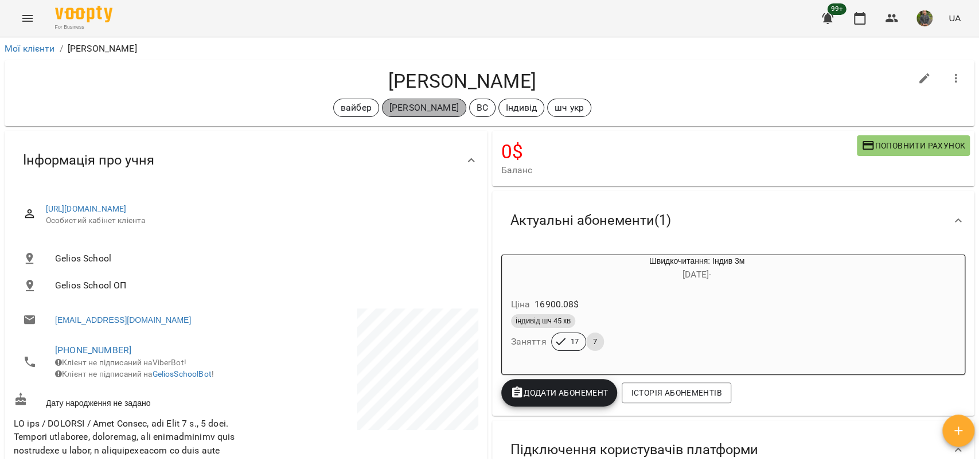
click at [440, 111] on p "[PERSON_NAME]" at bounding box center [423, 108] width 69 height 14
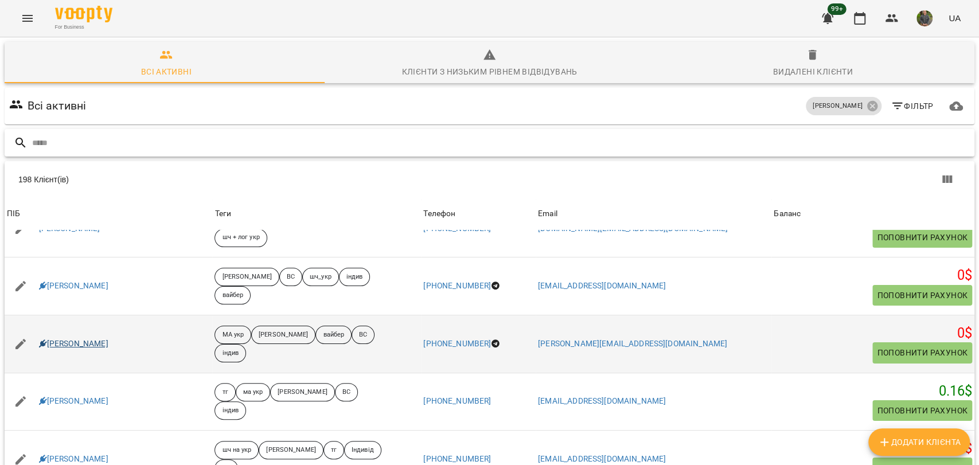
scroll to position [50, 0]
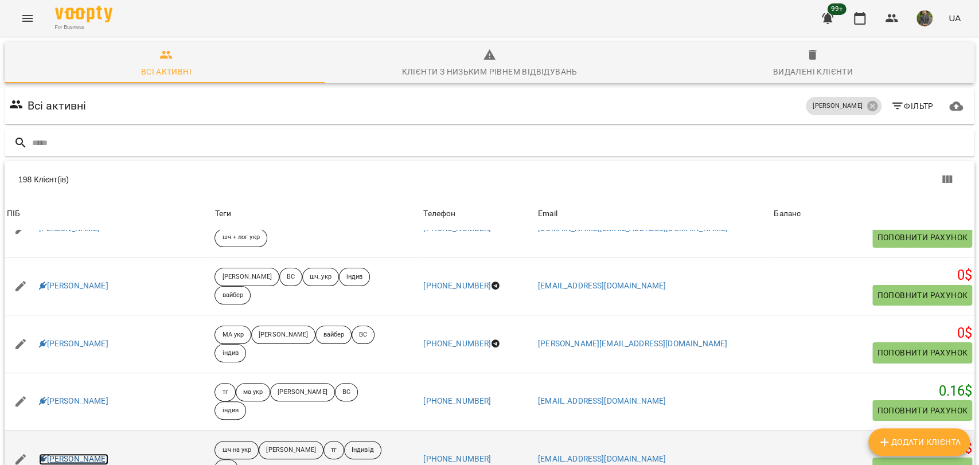
click at [108, 453] on link "[PERSON_NAME]" at bounding box center [73, 458] width 69 height 11
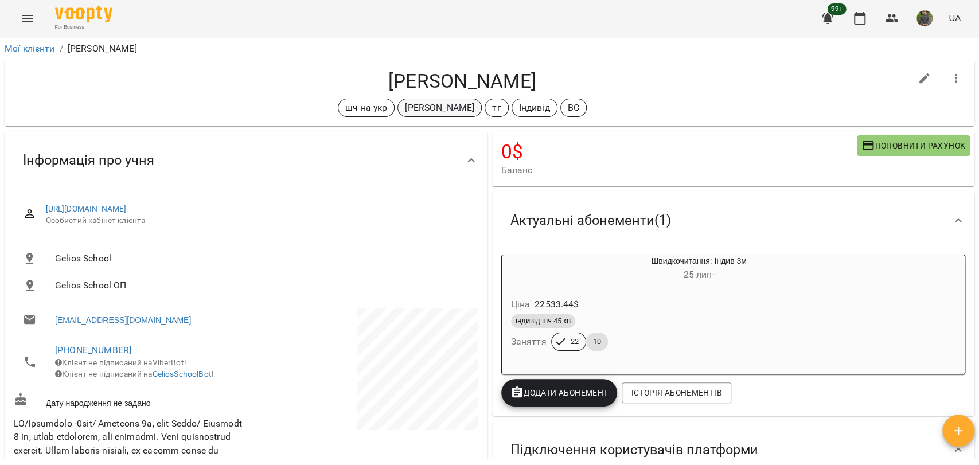
click at [405, 107] on p "[PERSON_NAME]" at bounding box center [439, 108] width 69 height 14
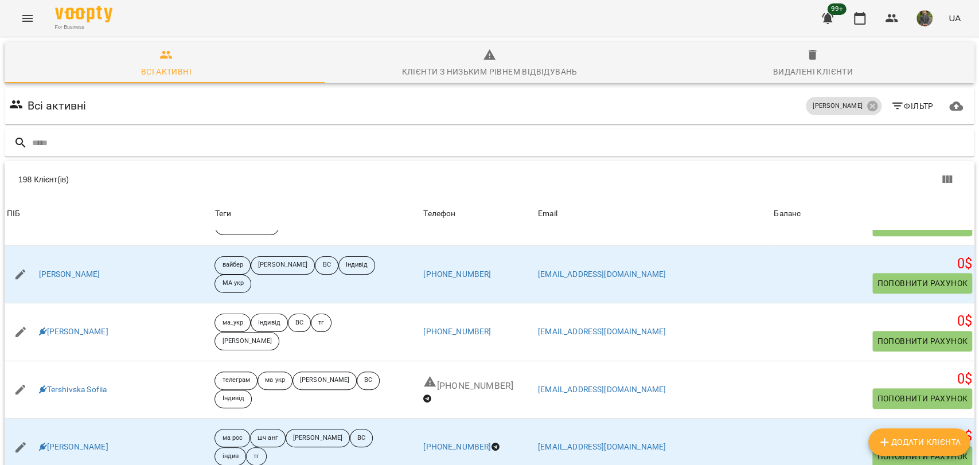
scroll to position [37, 0]
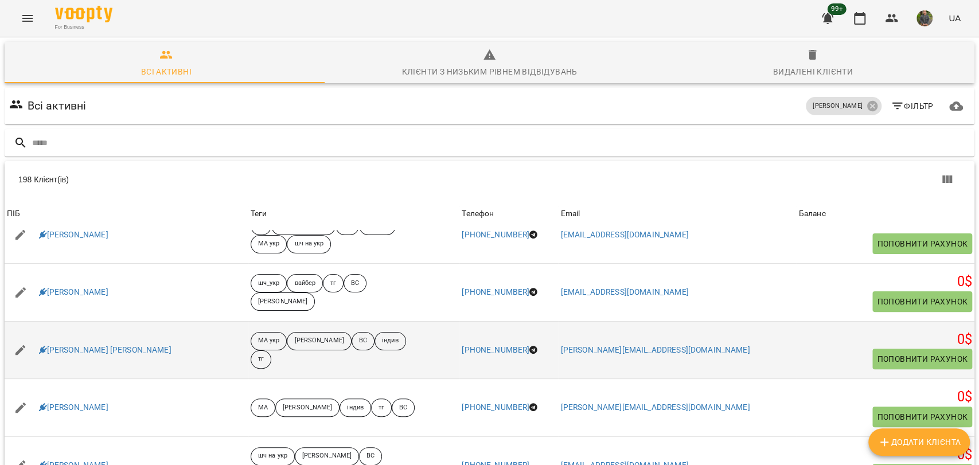
scroll to position [382, 0]
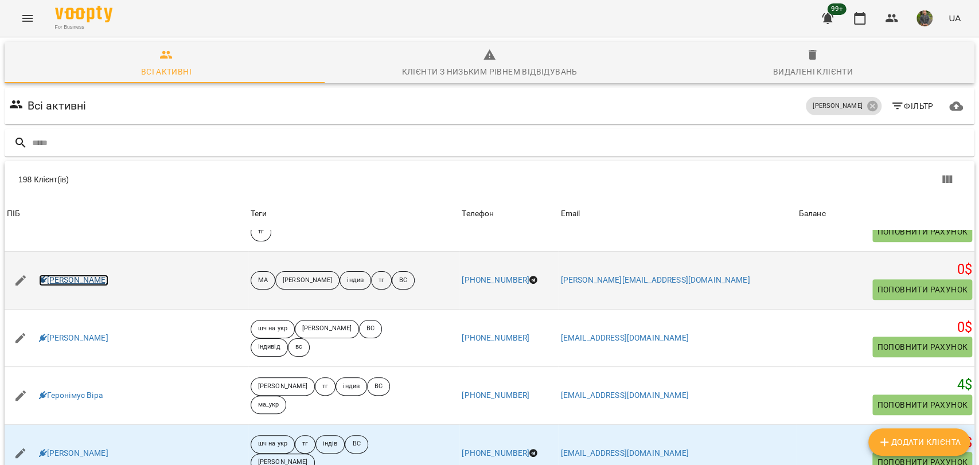
click at [49, 275] on link "Галій Ева" at bounding box center [73, 280] width 69 height 11
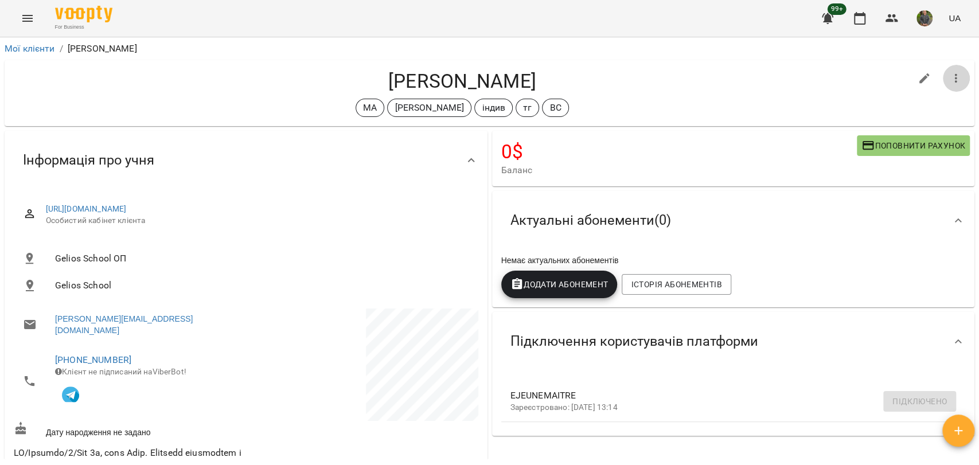
click at [956, 75] on button "button" at bounding box center [956, 79] width 28 height 28
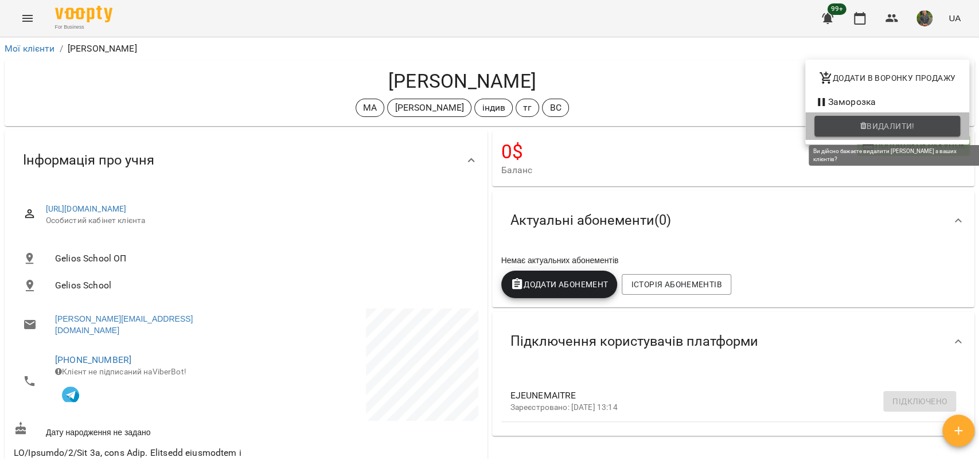
click at [859, 134] on button "Видалити!" at bounding box center [887, 126] width 146 height 21
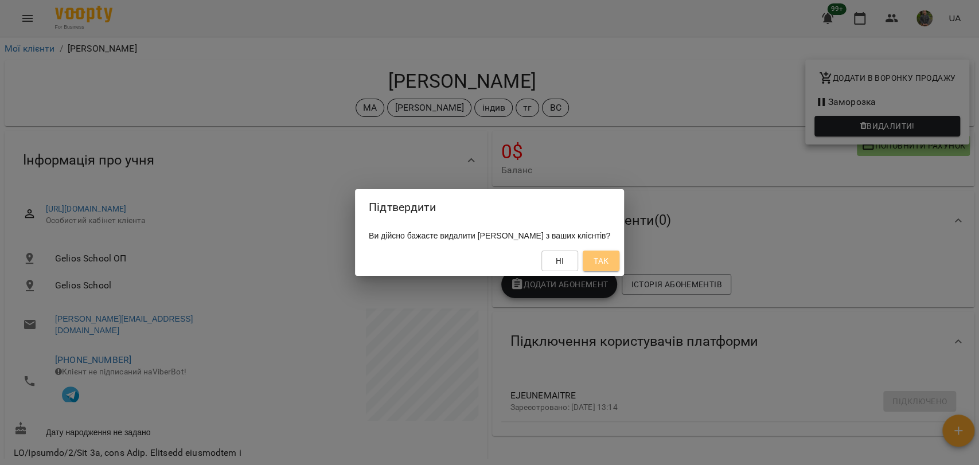
click at [600, 267] on span "Так" at bounding box center [600, 261] width 15 height 14
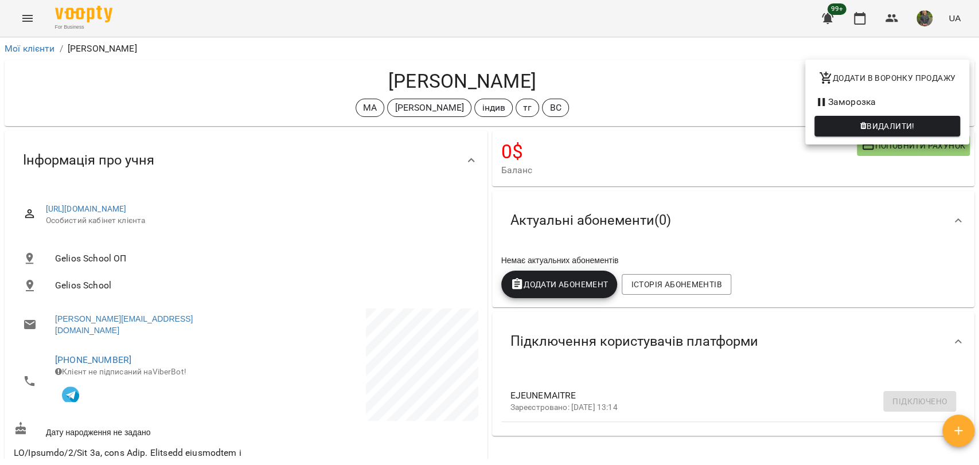
click at [521, 189] on div at bounding box center [489, 232] width 979 height 465
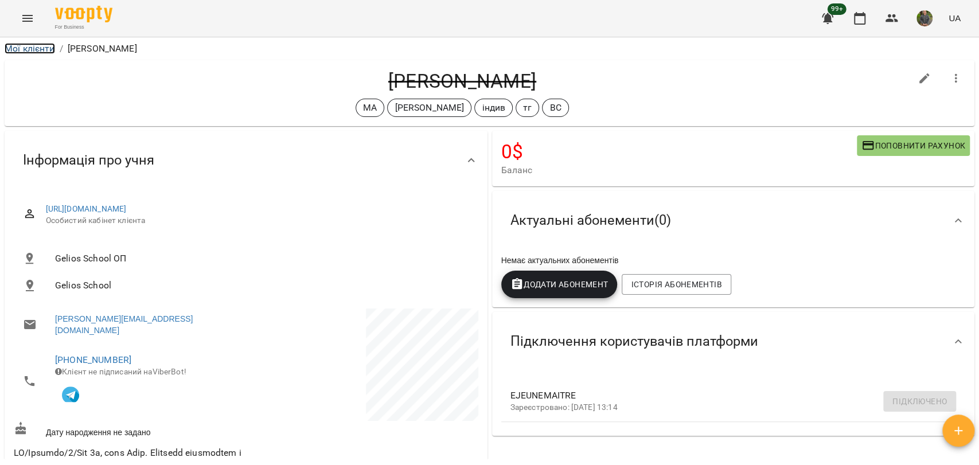
click at [34, 46] on link "Мої клієнти" at bounding box center [30, 48] width 50 height 11
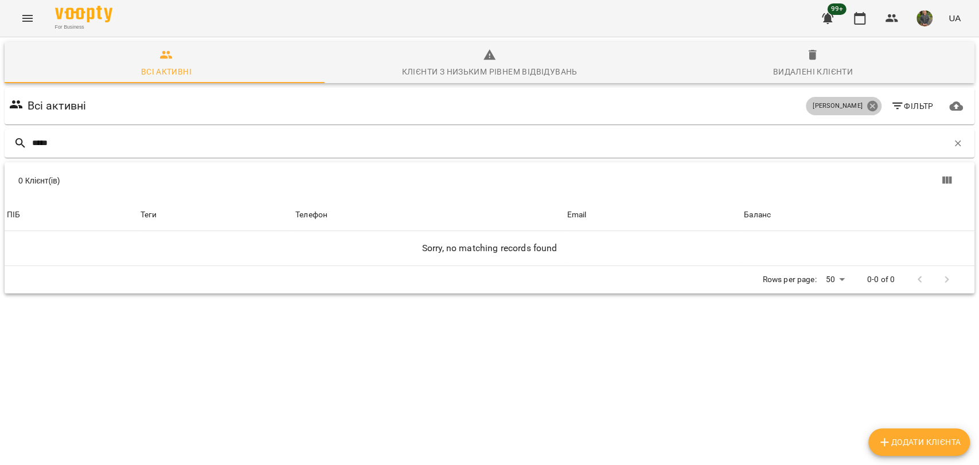
click at [866, 105] on icon at bounding box center [871, 106] width 10 height 10
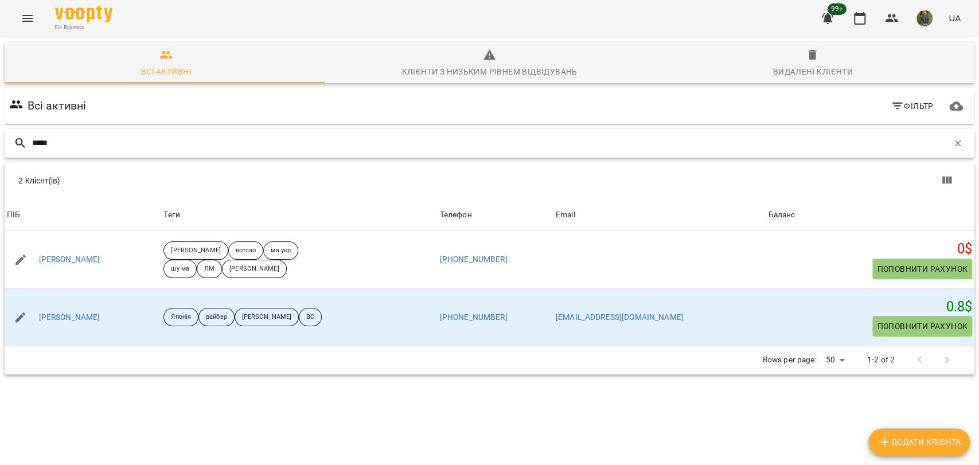
drag, startPoint x: 95, startPoint y: 150, endPoint x: 0, endPoint y: 167, distance: 96.1
click at [0, 167] on div "Всі активні Клієнти з низьким рівнем відвідувань Видалені клієнти Всі активні Ф…" at bounding box center [489, 248] width 983 height 426
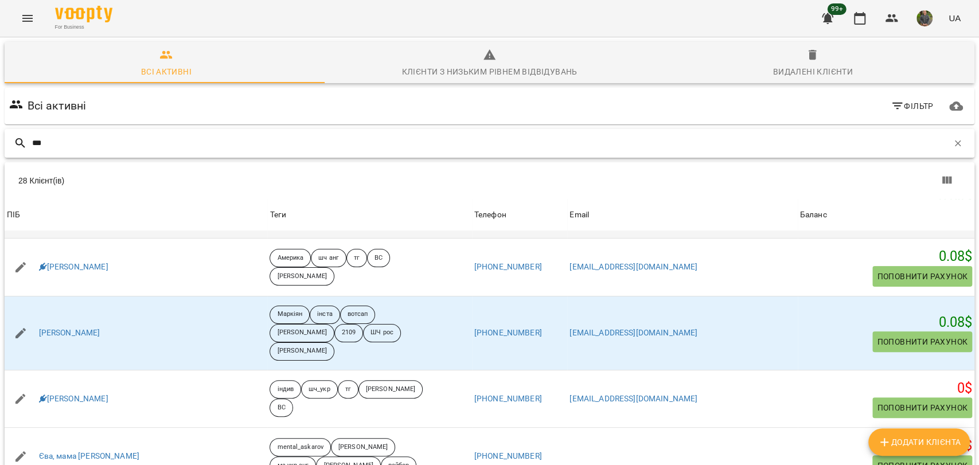
scroll to position [382, 0]
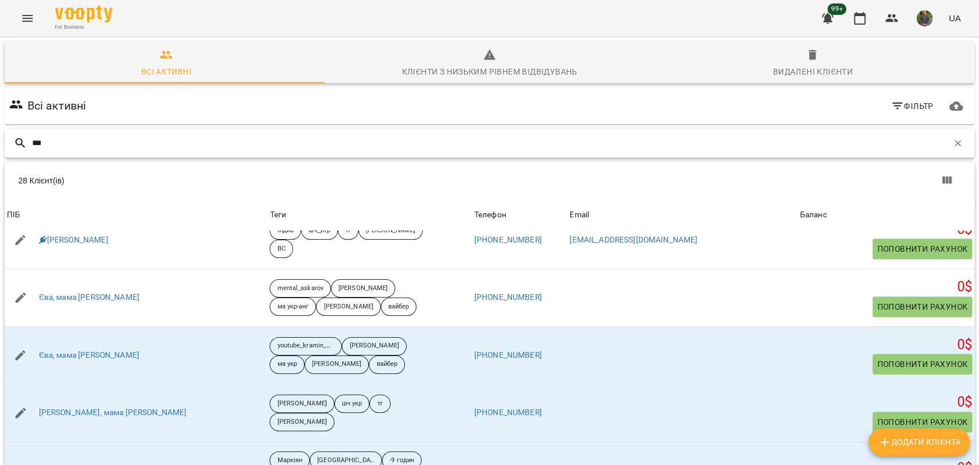
drag, startPoint x: 81, startPoint y: 134, endPoint x: 0, endPoint y: 110, distance: 84.3
click at [0, 110] on div "Всі активні Клієнти з низьким рівнем відвідувань Видалені клієнти Всі активні Ф…" at bounding box center [489, 317] width 983 height 565
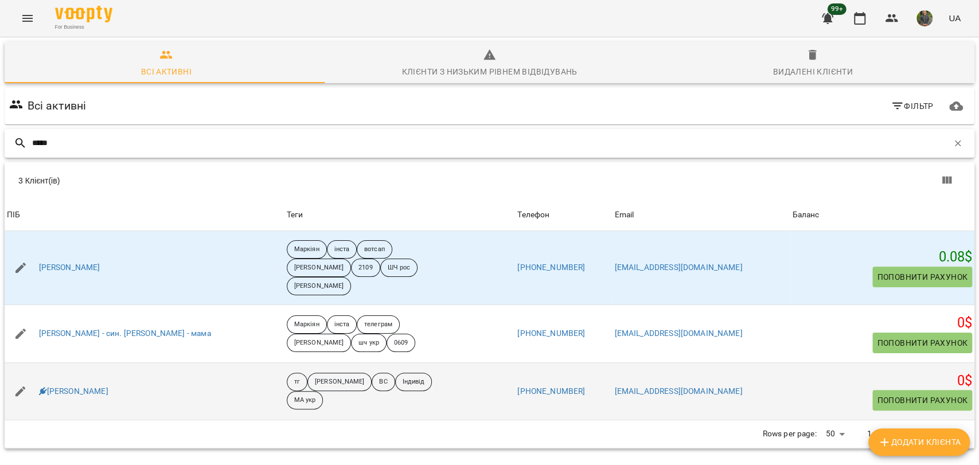
type input "*****"
click at [78, 383] on div "Каміла Ходаковська" at bounding box center [74, 391] width 74 height 16
click at [78, 386] on link "Каміла Ходаковська" at bounding box center [73, 391] width 69 height 11
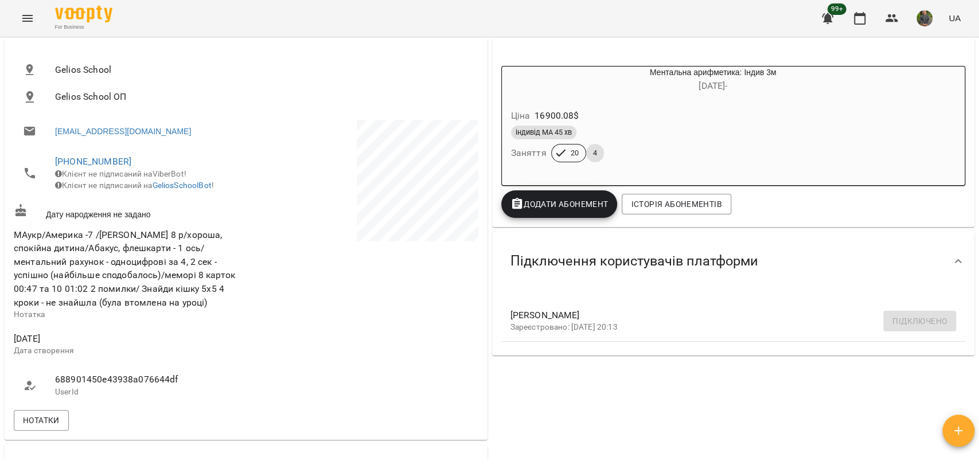
scroll to position [382, 0]
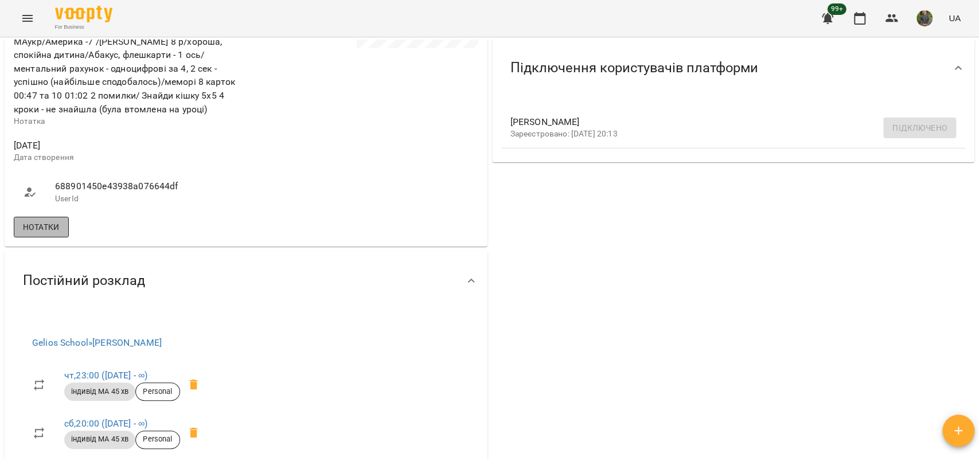
click at [55, 237] on button "Нотатки" at bounding box center [41, 227] width 55 height 21
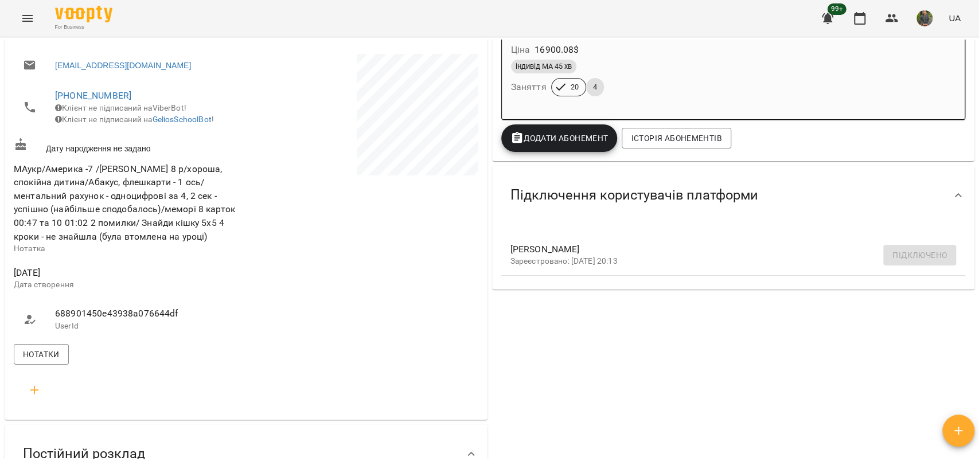
scroll to position [0, 0]
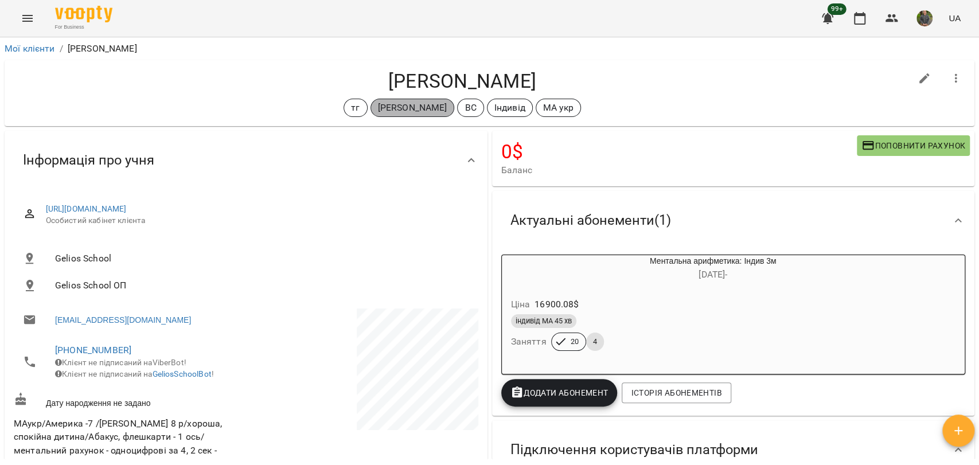
click at [404, 114] on p "[PERSON_NAME]" at bounding box center [412, 108] width 69 height 14
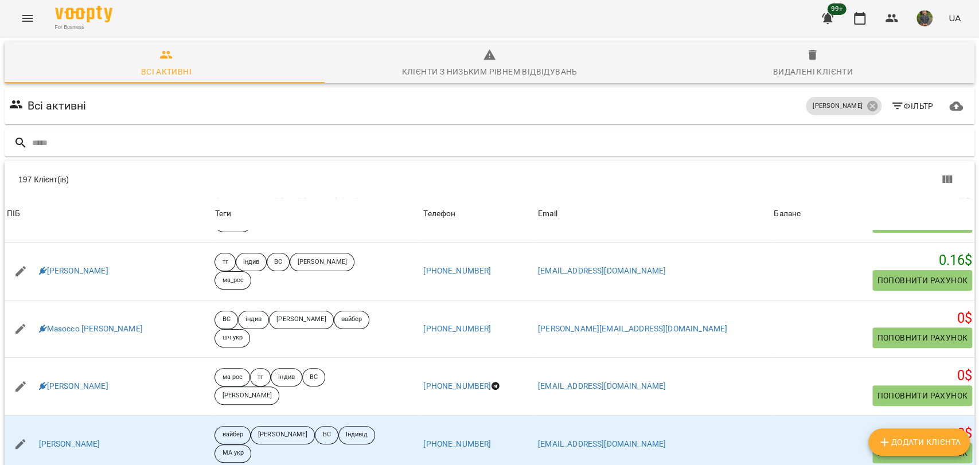
scroll to position [255, 0]
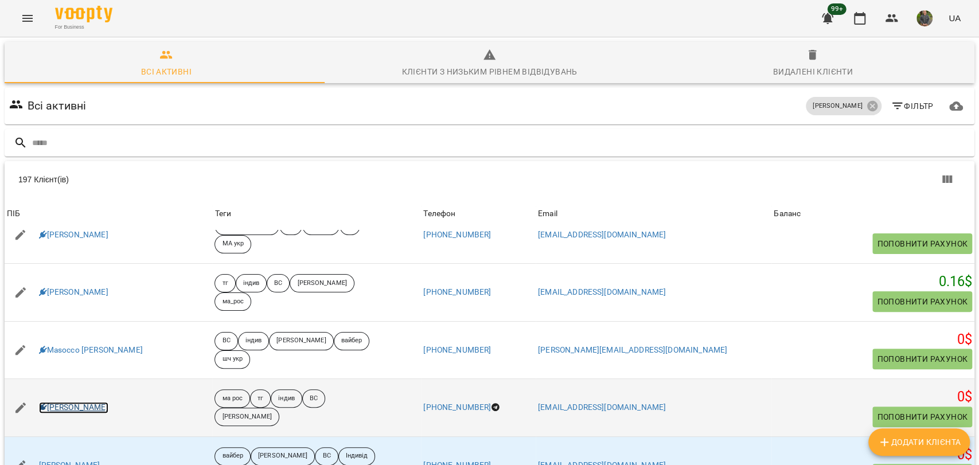
click at [59, 405] on link "[PERSON_NAME]" at bounding box center [73, 407] width 69 height 11
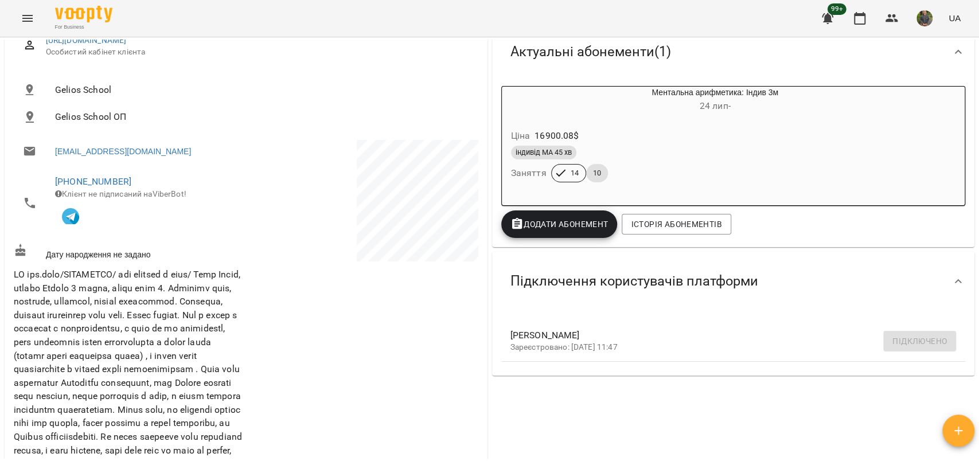
scroll to position [64, 0]
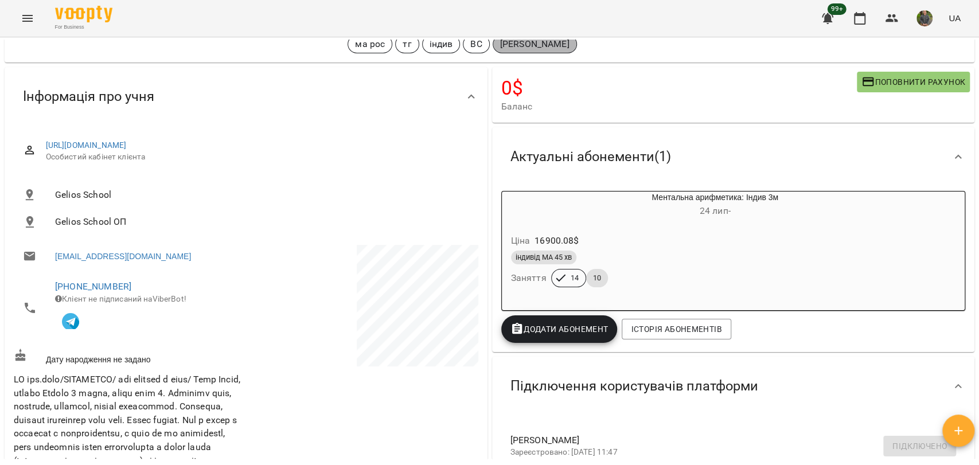
click at [541, 52] on div "[PERSON_NAME]" at bounding box center [534, 44] width 84 height 18
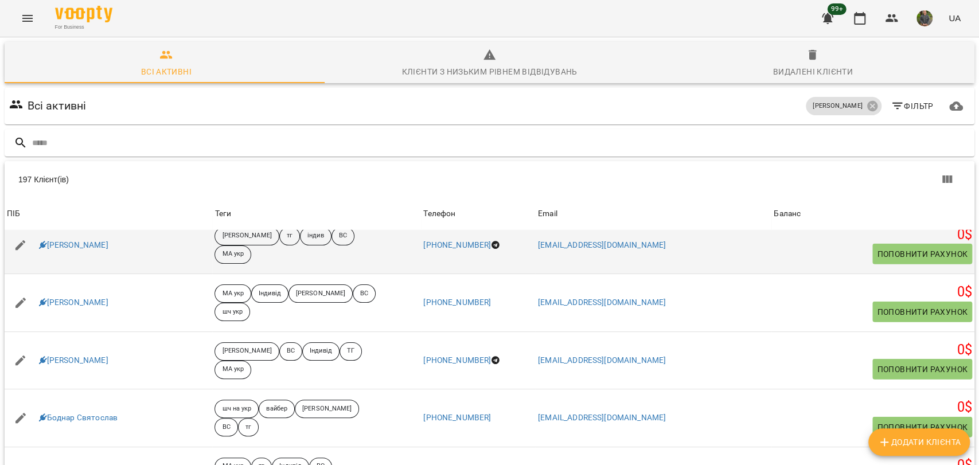
scroll to position [2293, 0]
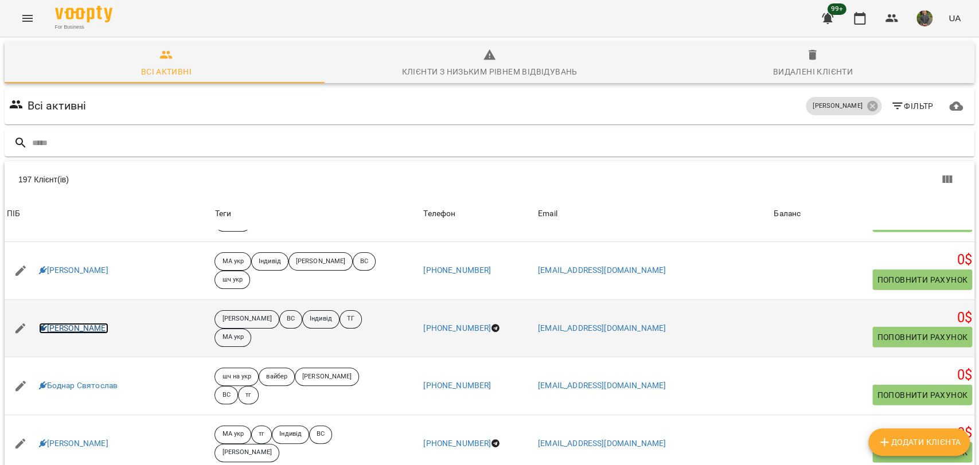
click at [103, 323] on link "[PERSON_NAME]" at bounding box center [73, 328] width 69 height 11
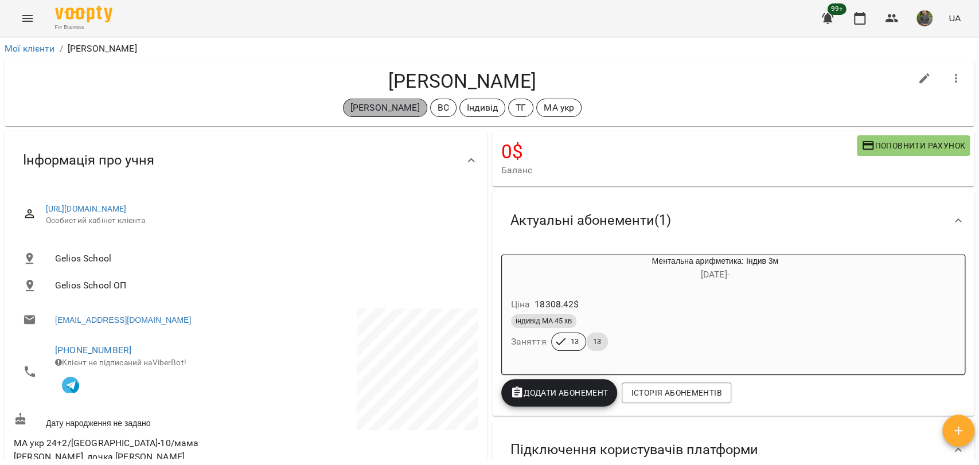
click at [380, 103] on p "[PERSON_NAME]" at bounding box center [384, 108] width 69 height 14
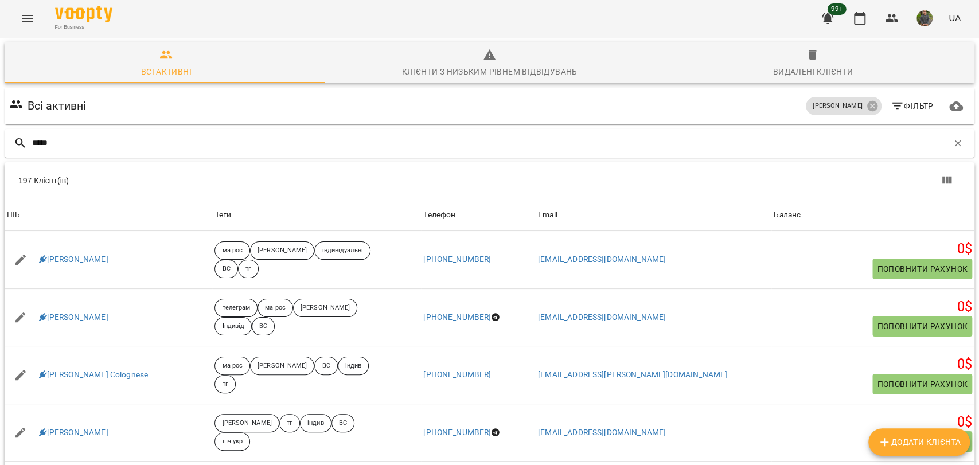
type input "*****"
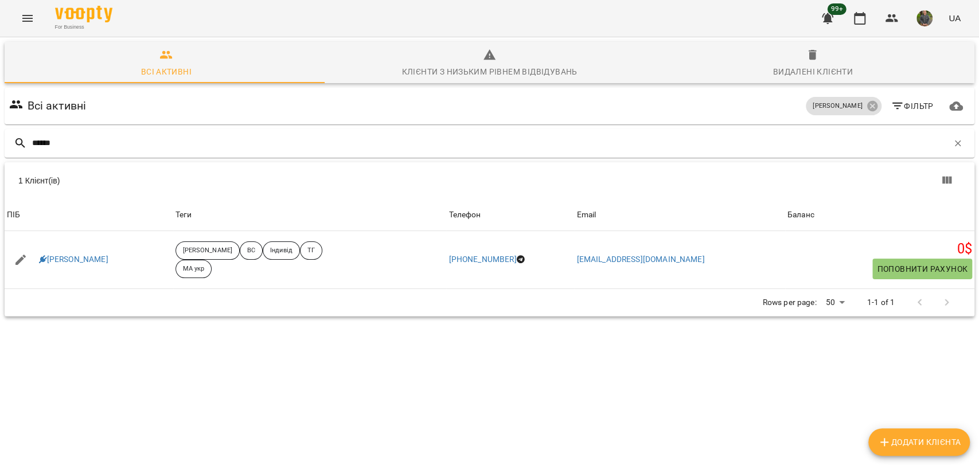
drag, startPoint x: 154, startPoint y: 149, endPoint x: 0, endPoint y: 140, distance: 153.9
click at [0, 140] on div "Всі активні Клієнти з низьким рівнем відвідувань Видалені клієнти Всі активні О…" at bounding box center [489, 219] width 983 height 369
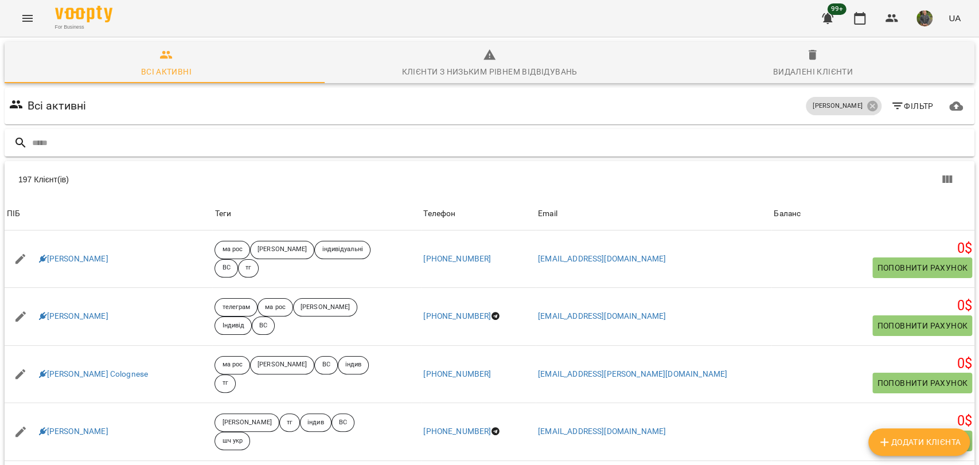
click at [34, 154] on div at bounding box center [489, 143] width 969 height 28
click at [43, 151] on input "text" at bounding box center [500, 143] width 937 height 19
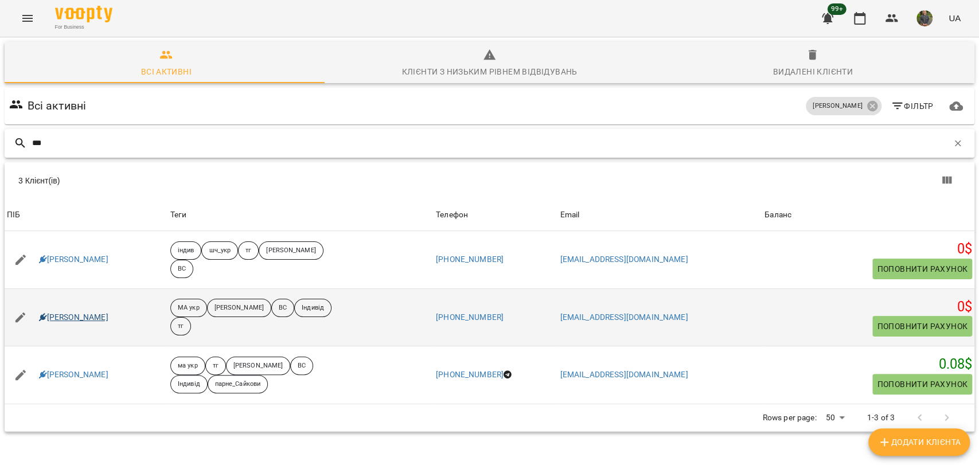
type input "***"
click at [79, 320] on link "Матвієва Крістіна" at bounding box center [73, 317] width 69 height 11
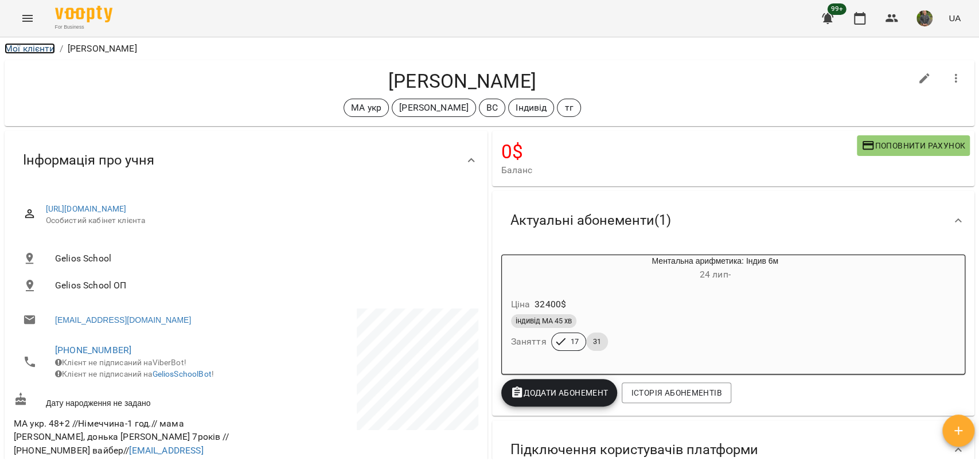
click at [28, 45] on link "Мої клієнти" at bounding box center [30, 48] width 50 height 11
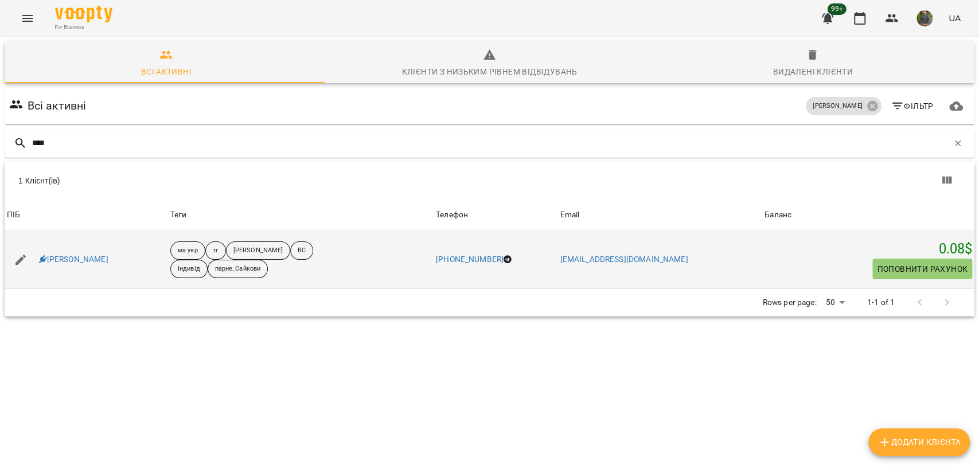
type input "****"
click at [65, 253] on div "Сайкова Єва" at bounding box center [74, 260] width 74 height 16
click at [64, 256] on link "Сайкова Єва" at bounding box center [73, 259] width 69 height 11
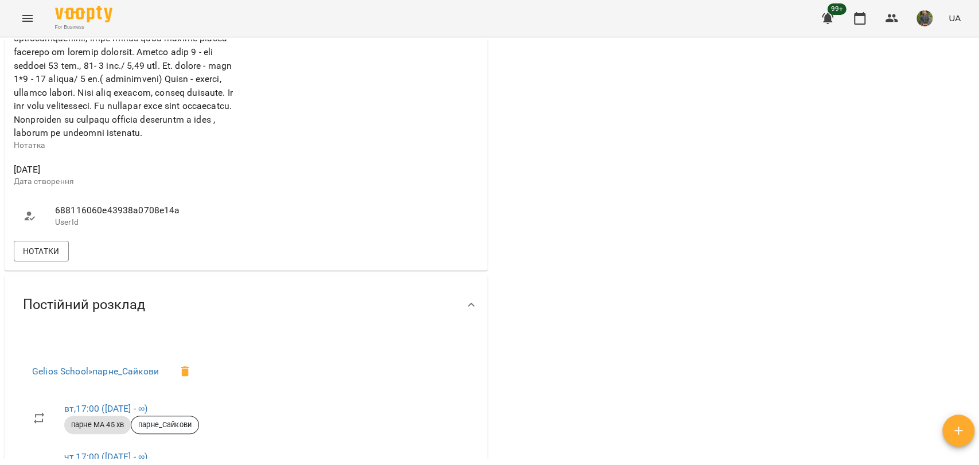
scroll to position [737, 0]
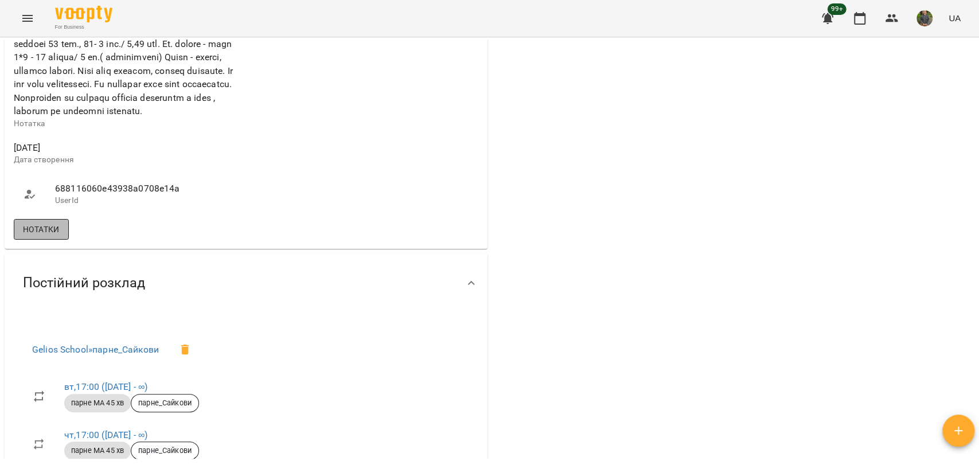
click at [53, 236] on span "Нотатки" at bounding box center [41, 229] width 37 height 14
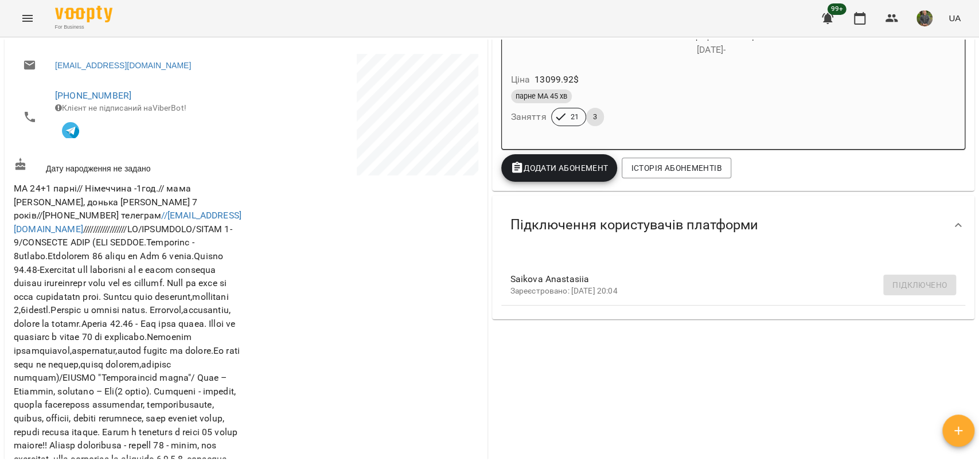
scroll to position [0, 0]
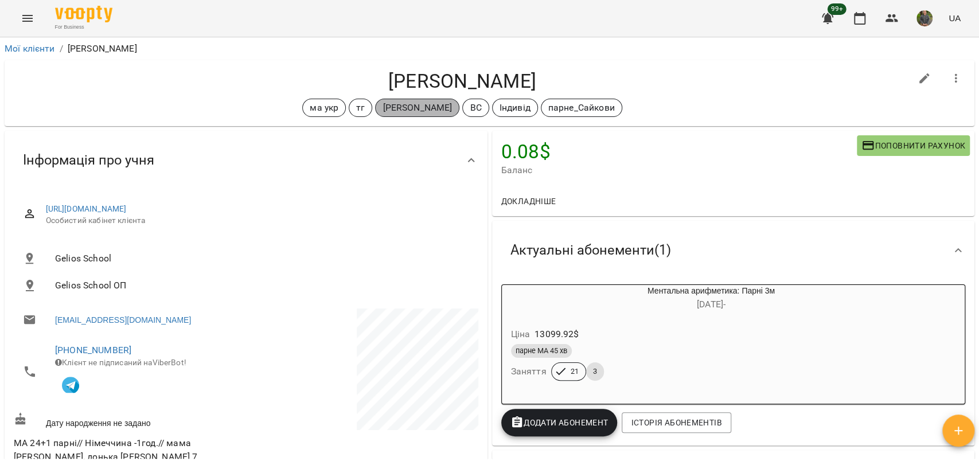
click at [404, 105] on p "[PERSON_NAME]" at bounding box center [416, 108] width 69 height 14
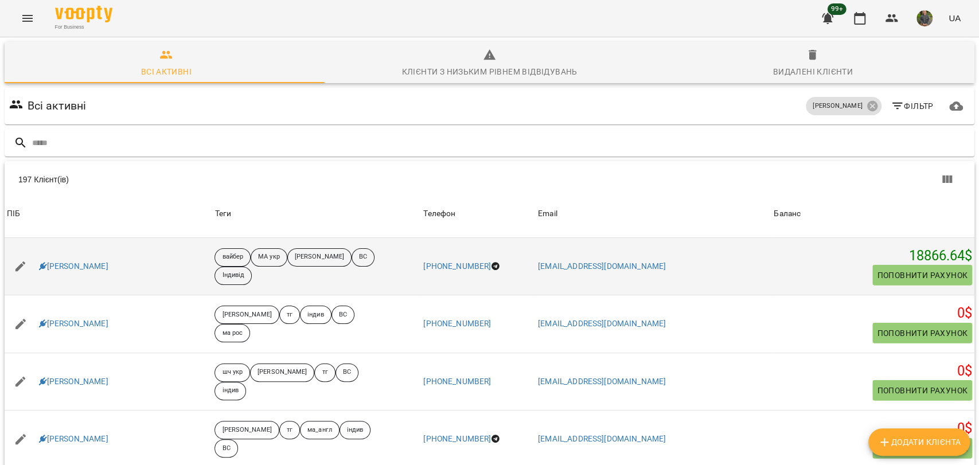
scroll to position [1783, 0]
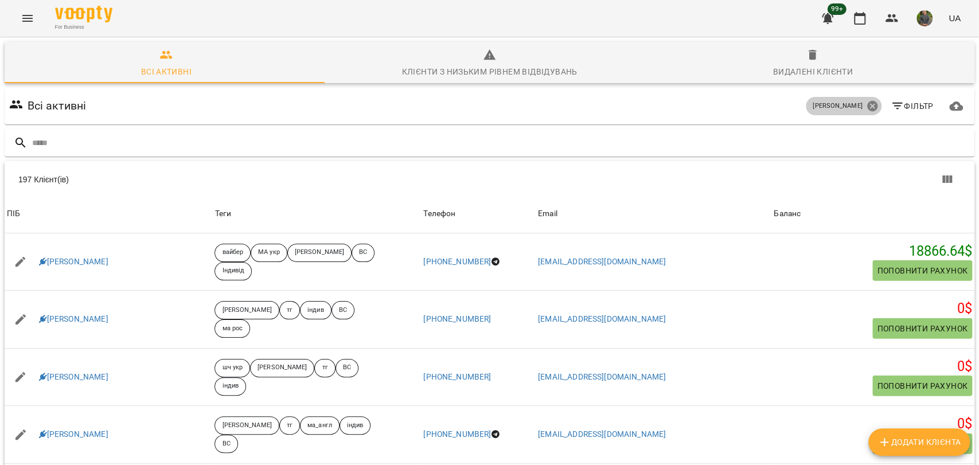
click at [866, 100] on icon at bounding box center [872, 106] width 13 height 13
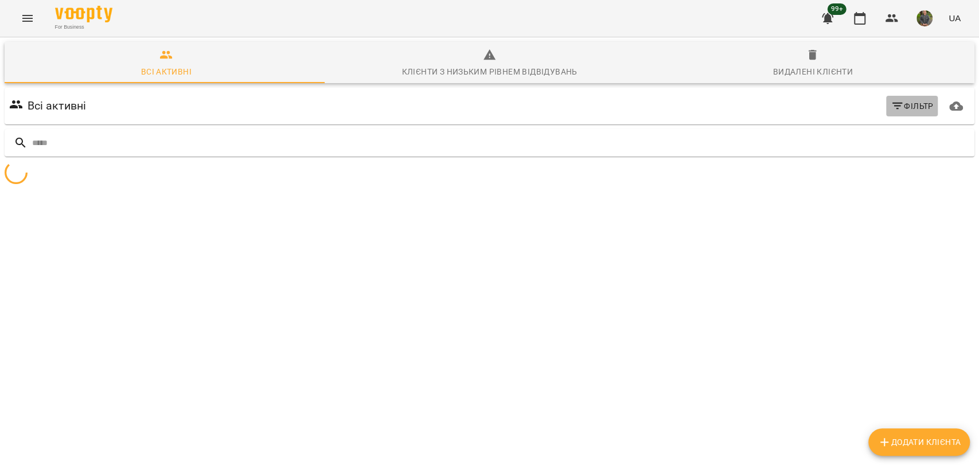
click at [899, 112] on span "Фільтр" at bounding box center [911, 106] width 43 height 14
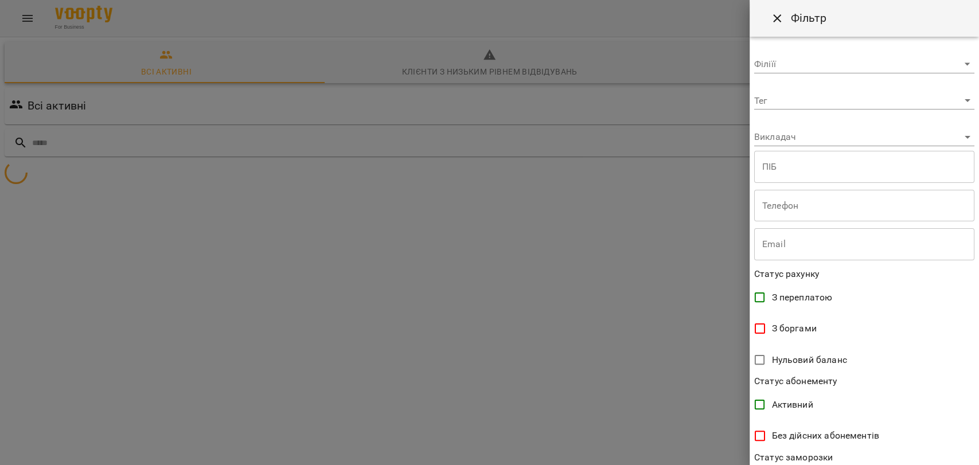
click at [832, 95] on body "**********" at bounding box center [489, 136] width 979 height 272
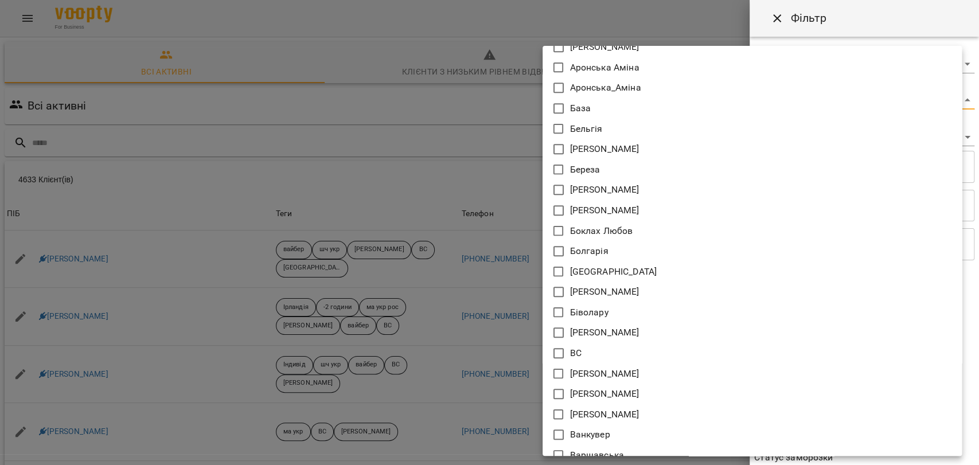
scroll to position [6245, 0]
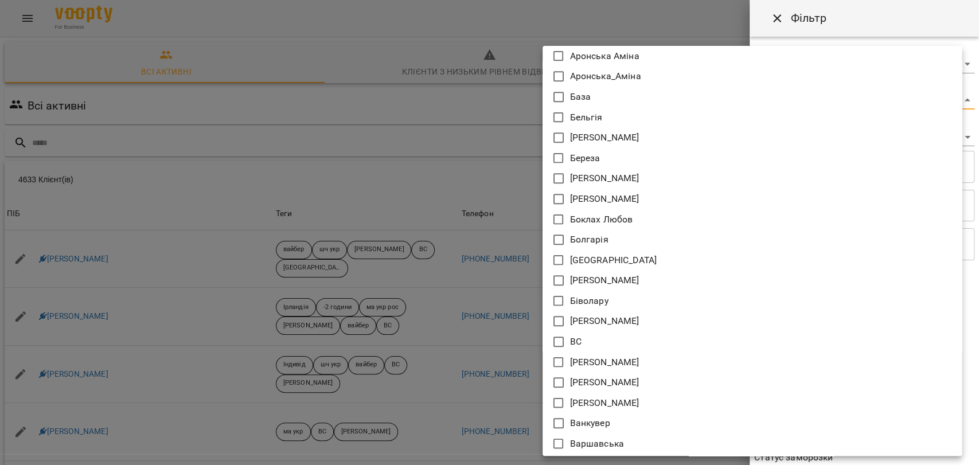
click at [190, 159] on div at bounding box center [489, 232] width 979 height 465
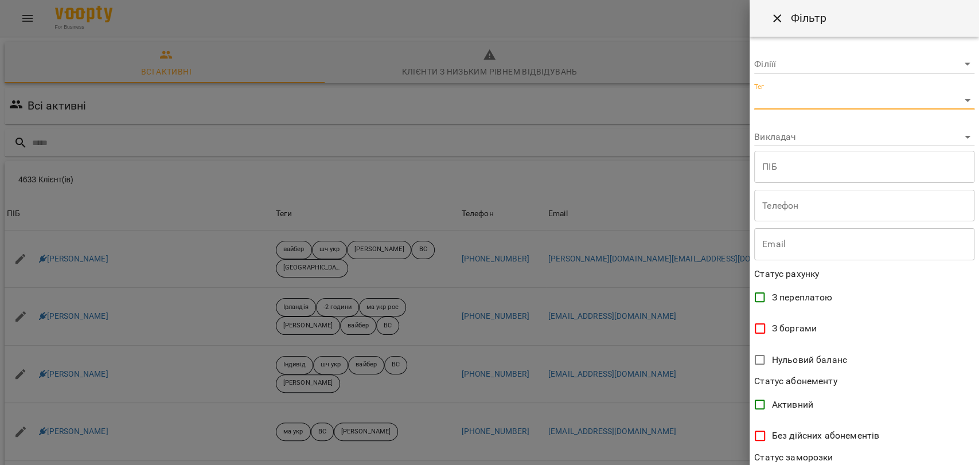
click at [296, 226] on div "+1 година +2 години +2 уроки +4 години +місяць в подарунок -10годин -1година -2…" at bounding box center [489, 232] width 979 height 465
click at [351, 267] on div at bounding box center [489, 232] width 979 height 465
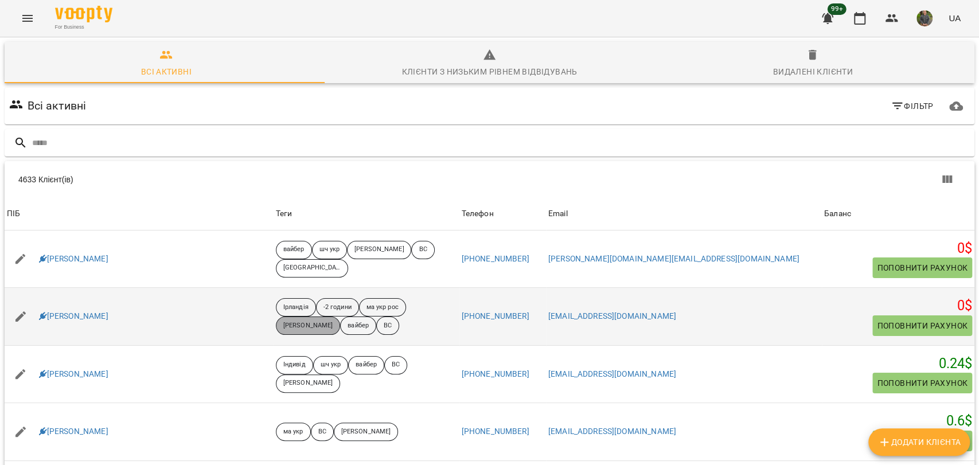
click at [283, 327] on p "Сорока Христина" at bounding box center [307, 326] width 49 height 10
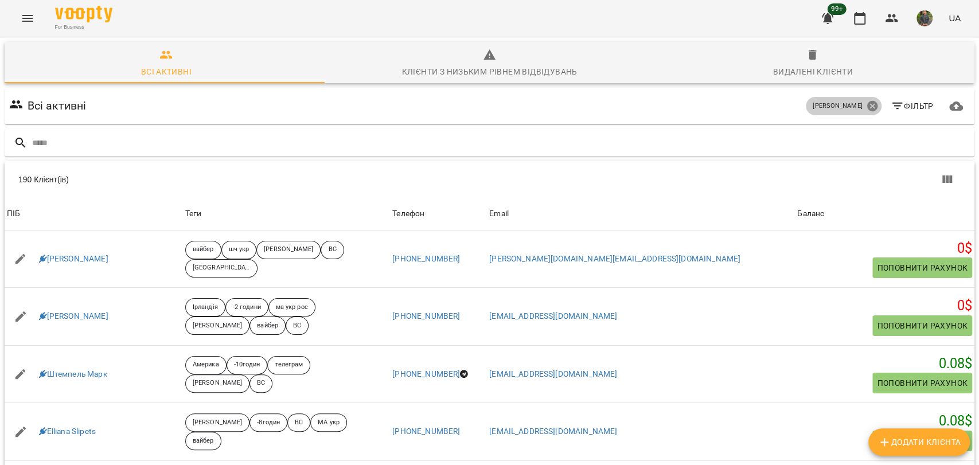
click at [866, 107] on icon at bounding box center [871, 106] width 10 height 10
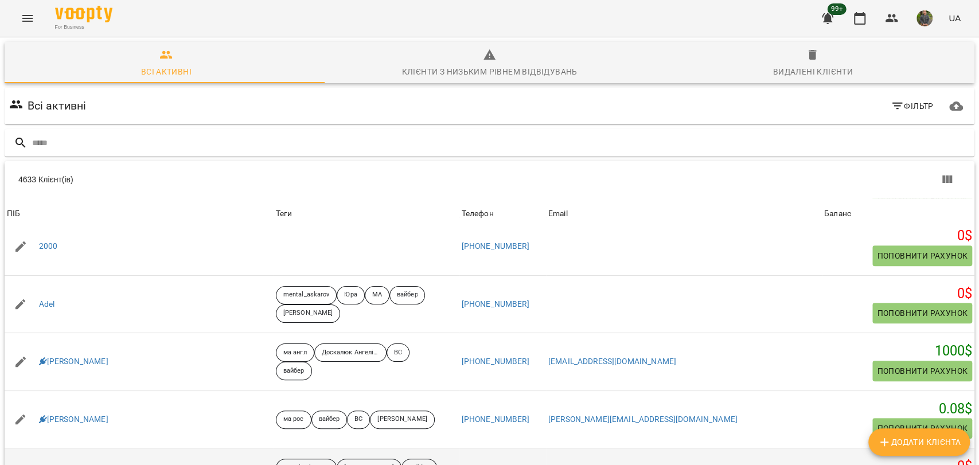
scroll to position [509, 0]
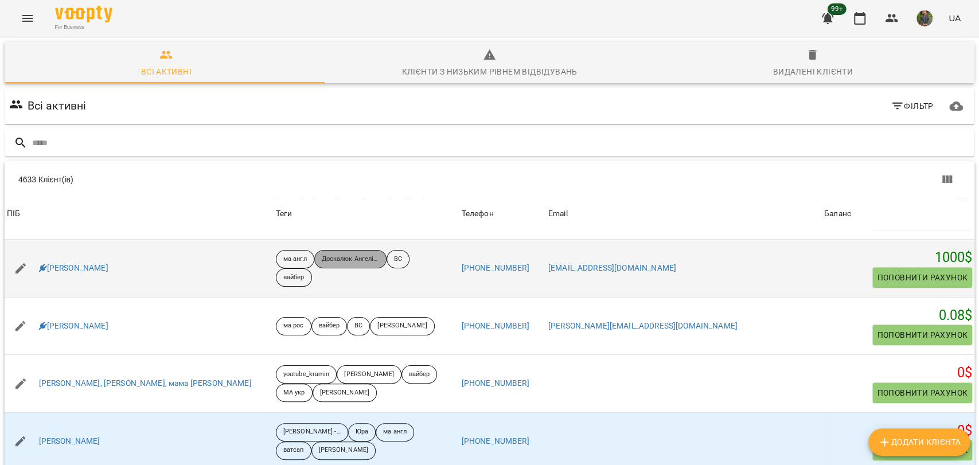
click at [325, 262] on p "Доскалюк Ангеліна" at bounding box center [350, 260] width 57 height 10
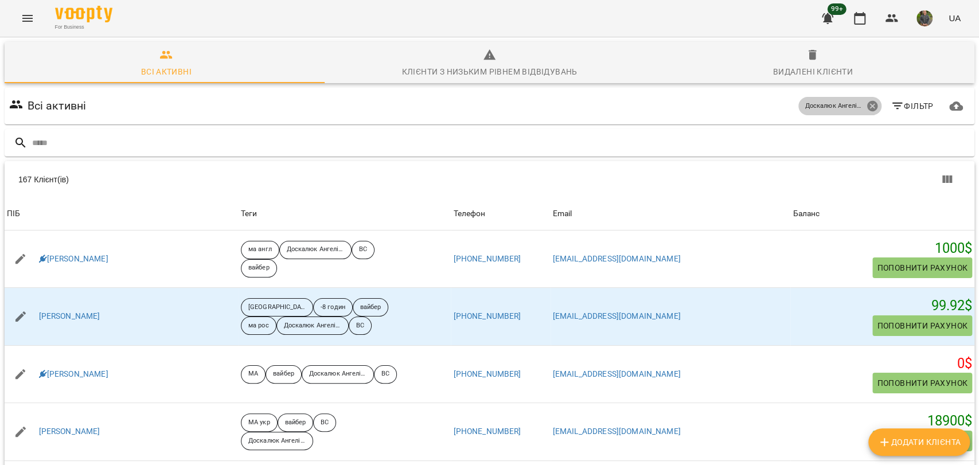
click at [866, 109] on icon at bounding box center [872, 106] width 13 height 13
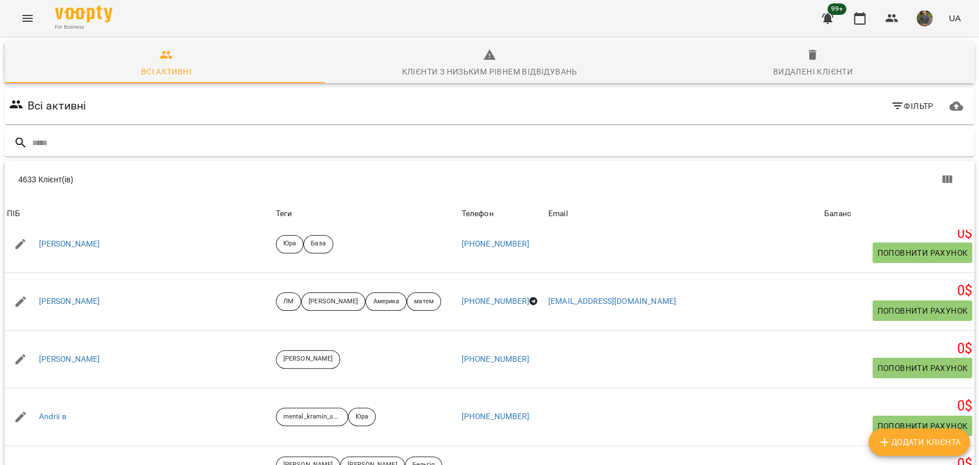
scroll to position [1974, 0]
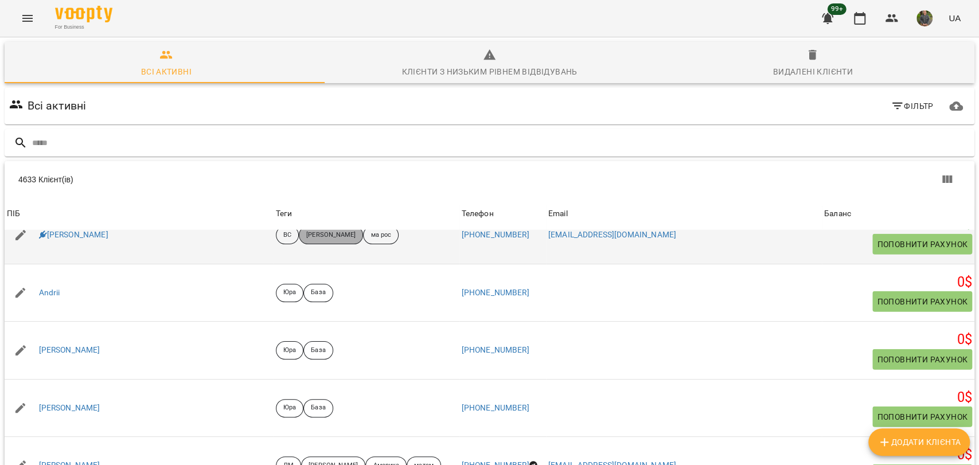
click at [306, 235] on p "Саріджа Юля" at bounding box center [330, 235] width 49 height 10
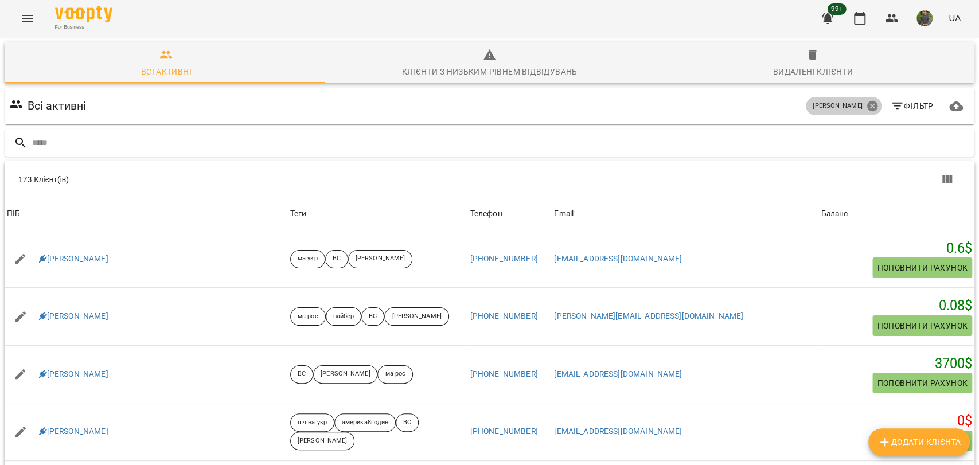
click at [866, 103] on icon at bounding box center [871, 106] width 10 height 10
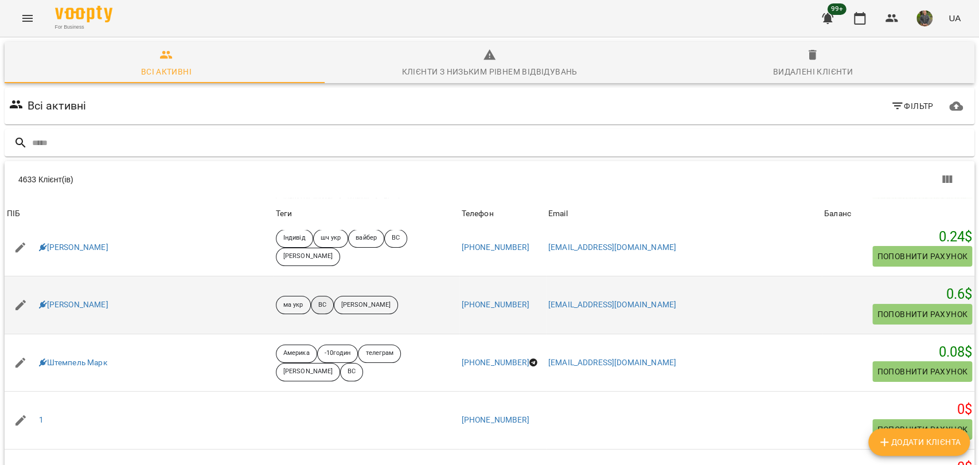
scroll to position [127, 0]
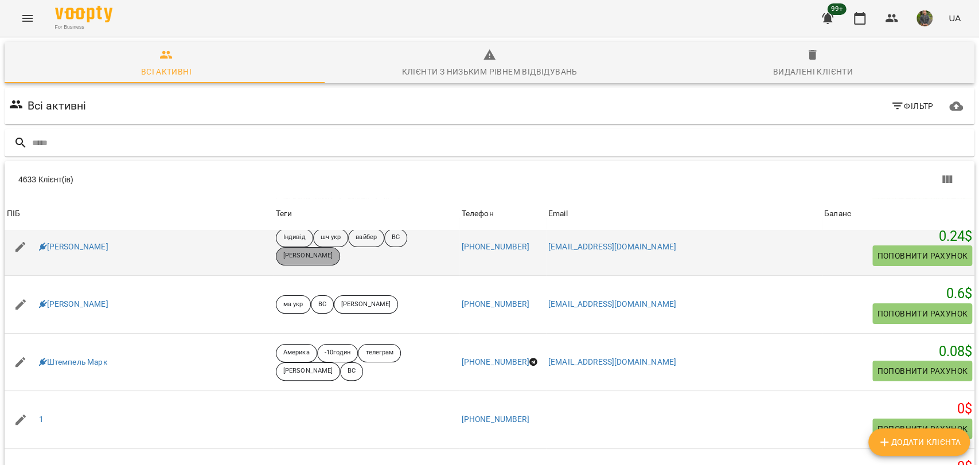
click at [283, 257] on p "Іщенко Ліза" at bounding box center [307, 256] width 49 height 10
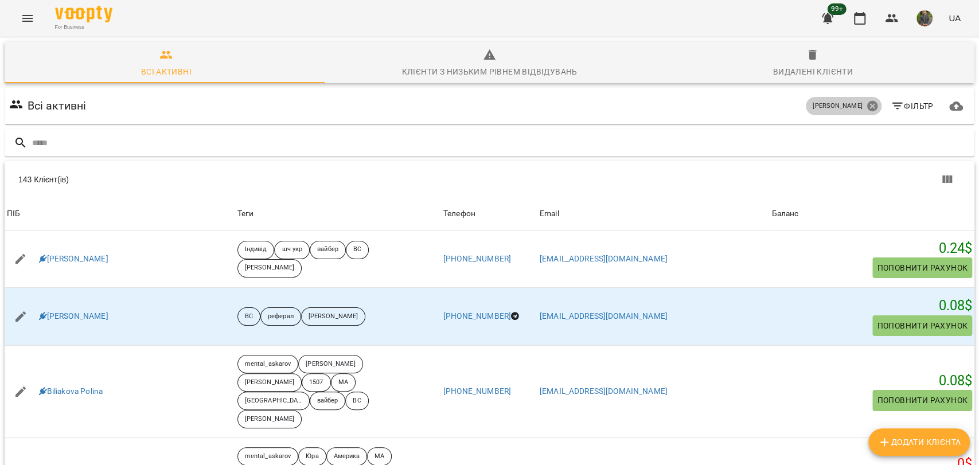
click at [866, 108] on icon at bounding box center [871, 106] width 10 height 10
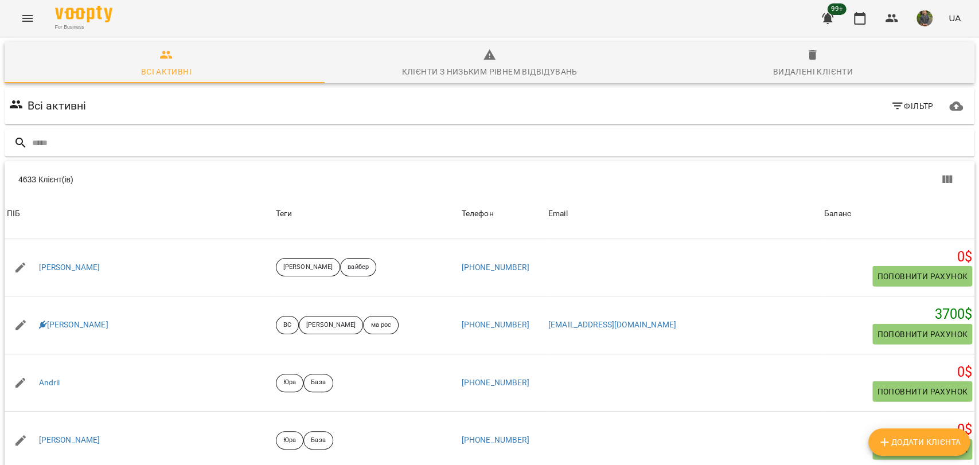
scroll to position [1860, 0]
